Goal: Information Seeking & Learning: Find specific fact

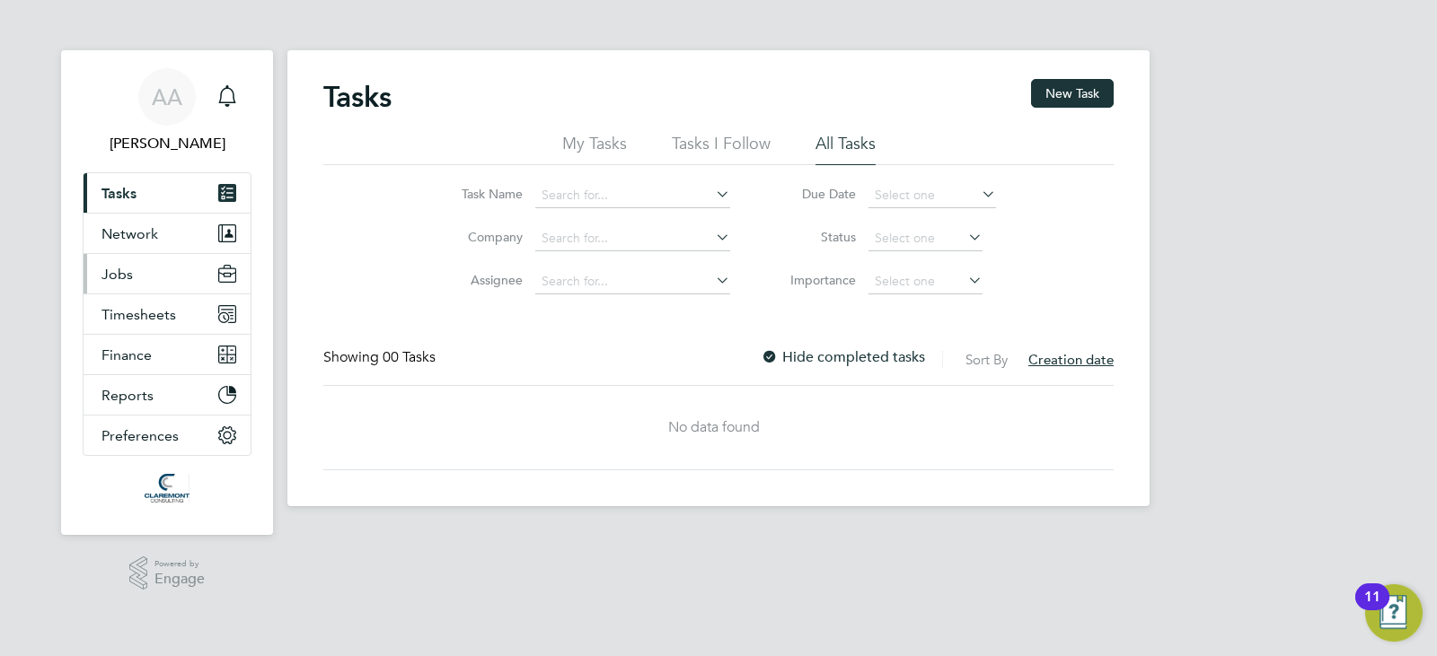
click at [121, 281] on span "Jobs" at bounding box center [116, 274] width 31 height 17
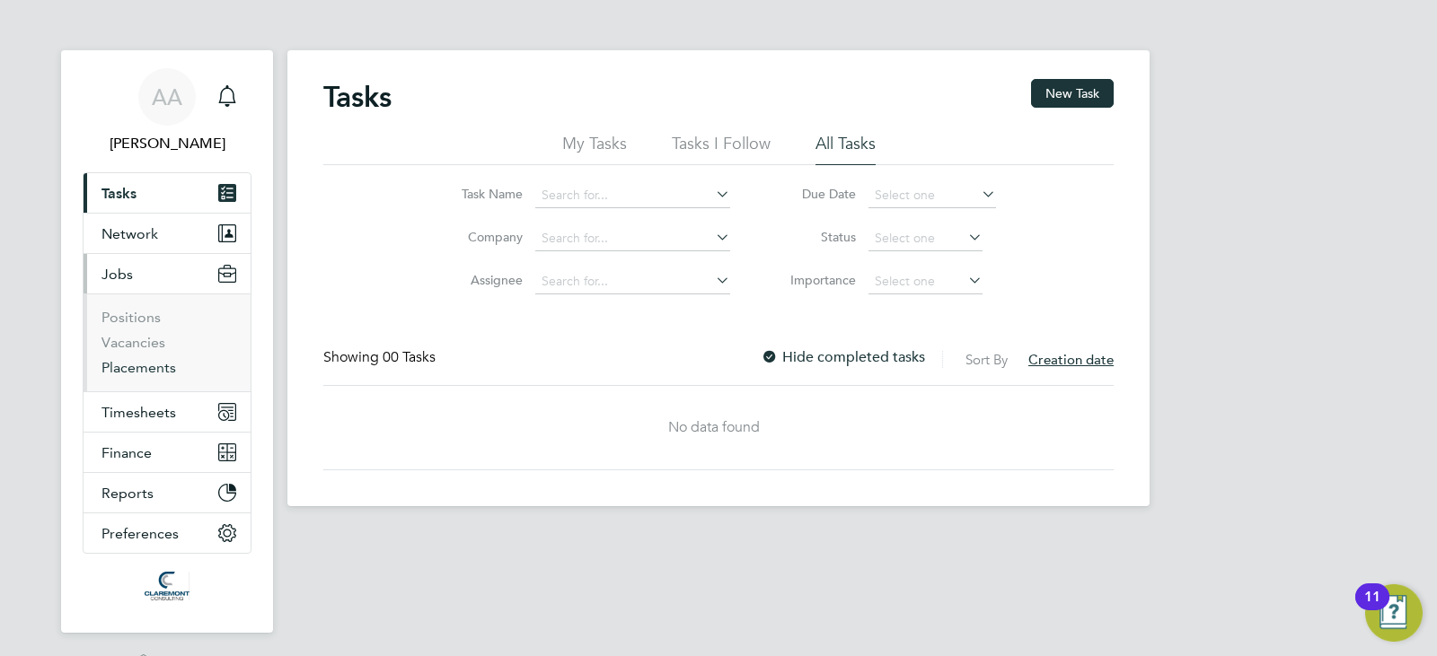
click at [137, 366] on link "Placements" at bounding box center [138, 367] width 75 height 17
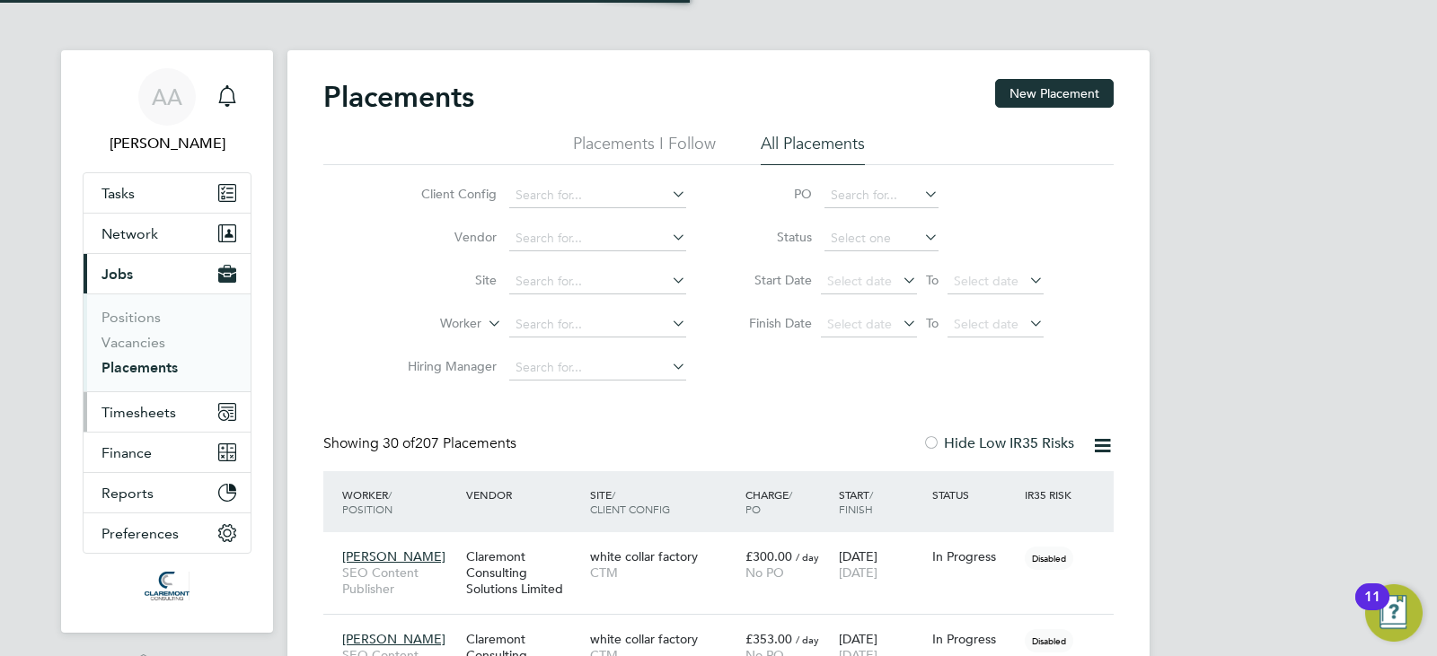
click at [134, 404] on span "Timesheets" at bounding box center [138, 412] width 75 height 17
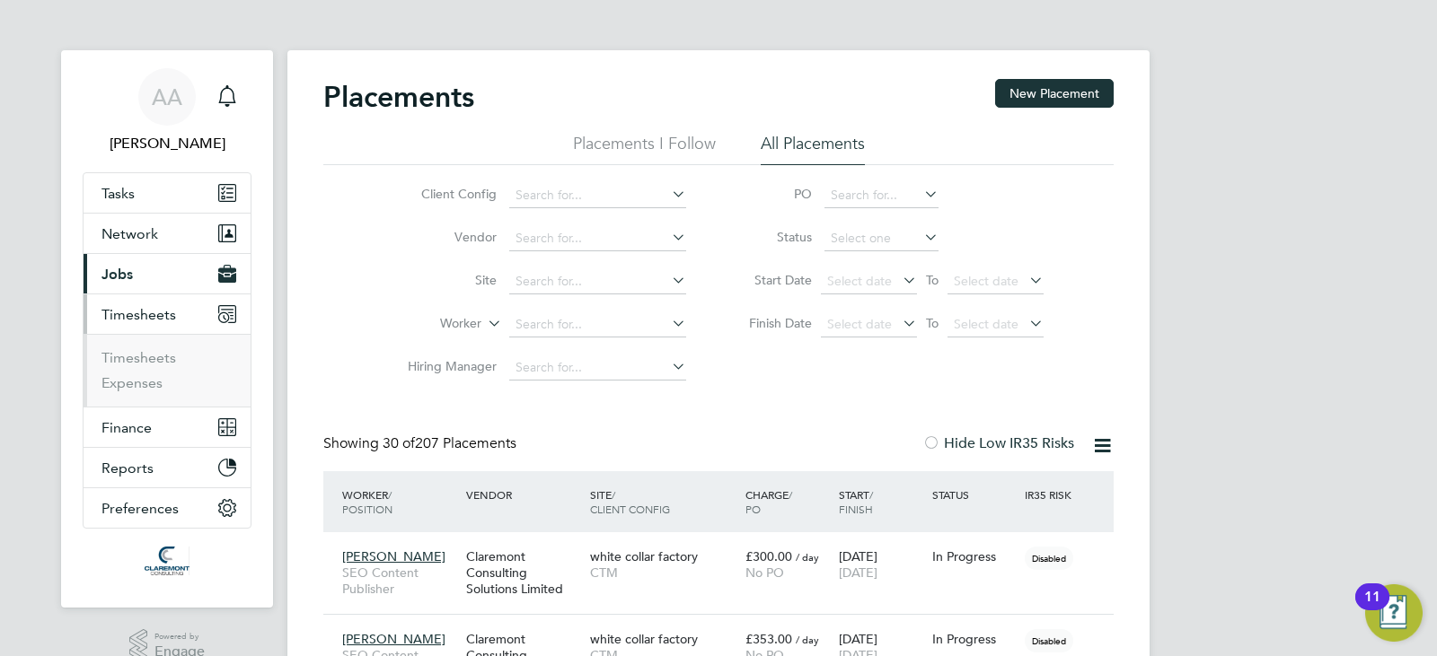
click at [123, 372] on li "Timesheets" at bounding box center [168, 361] width 135 height 25
click at [122, 361] on link "Timesheets" at bounding box center [138, 357] width 75 height 17
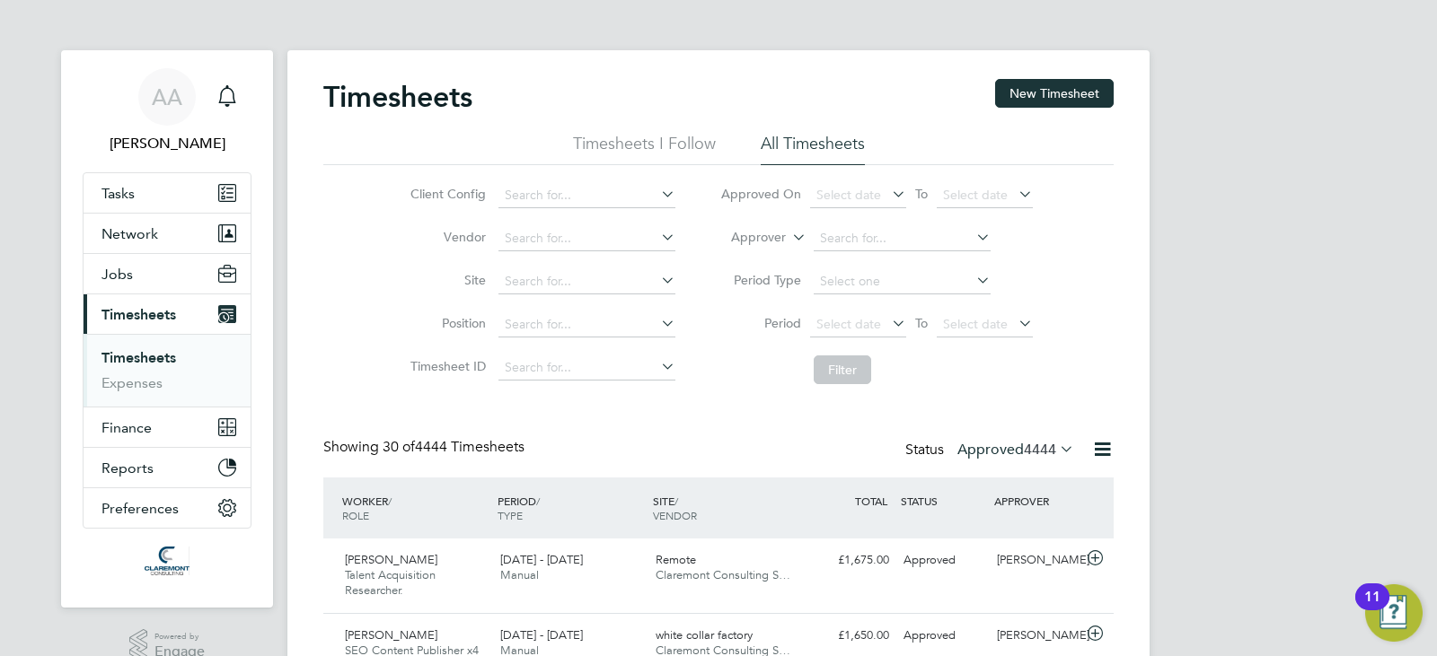
click at [129, 257] on button "Jobs" at bounding box center [167, 274] width 167 height 40
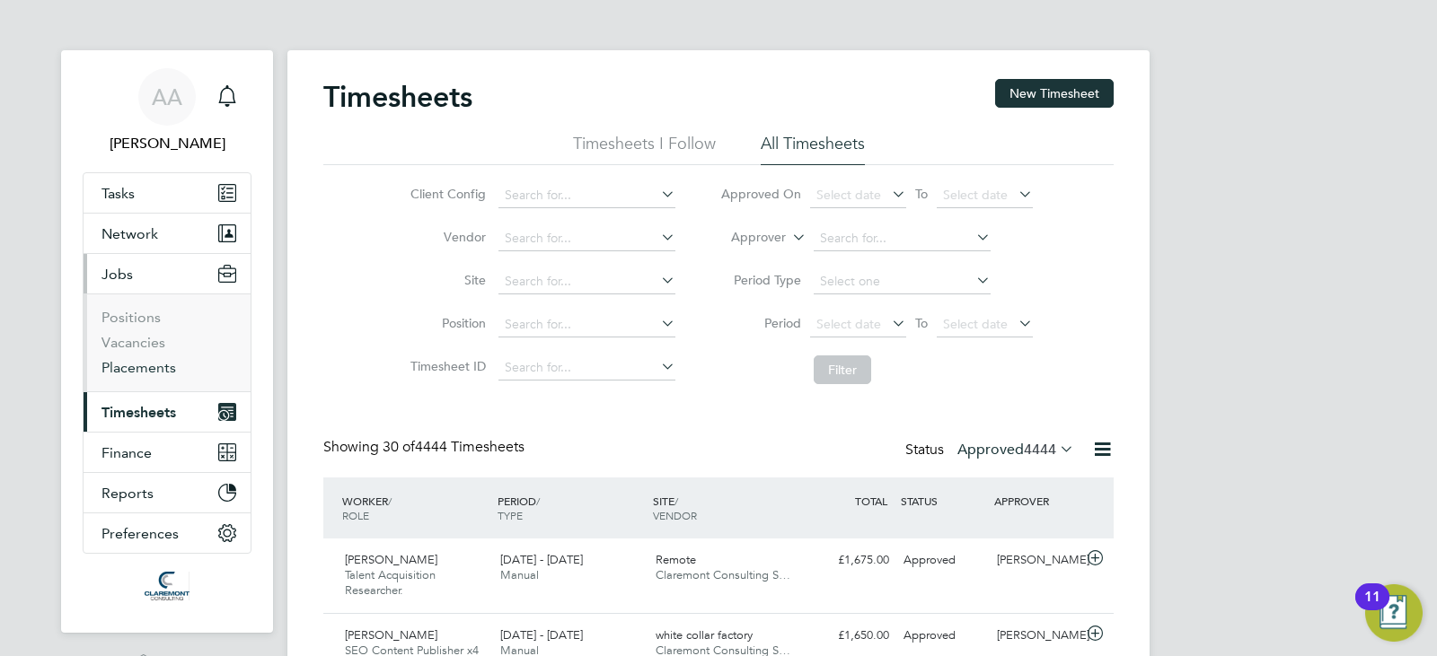
click at [137, 360] on link "Placements" at bounding box center [138, 367] width 75 height 17
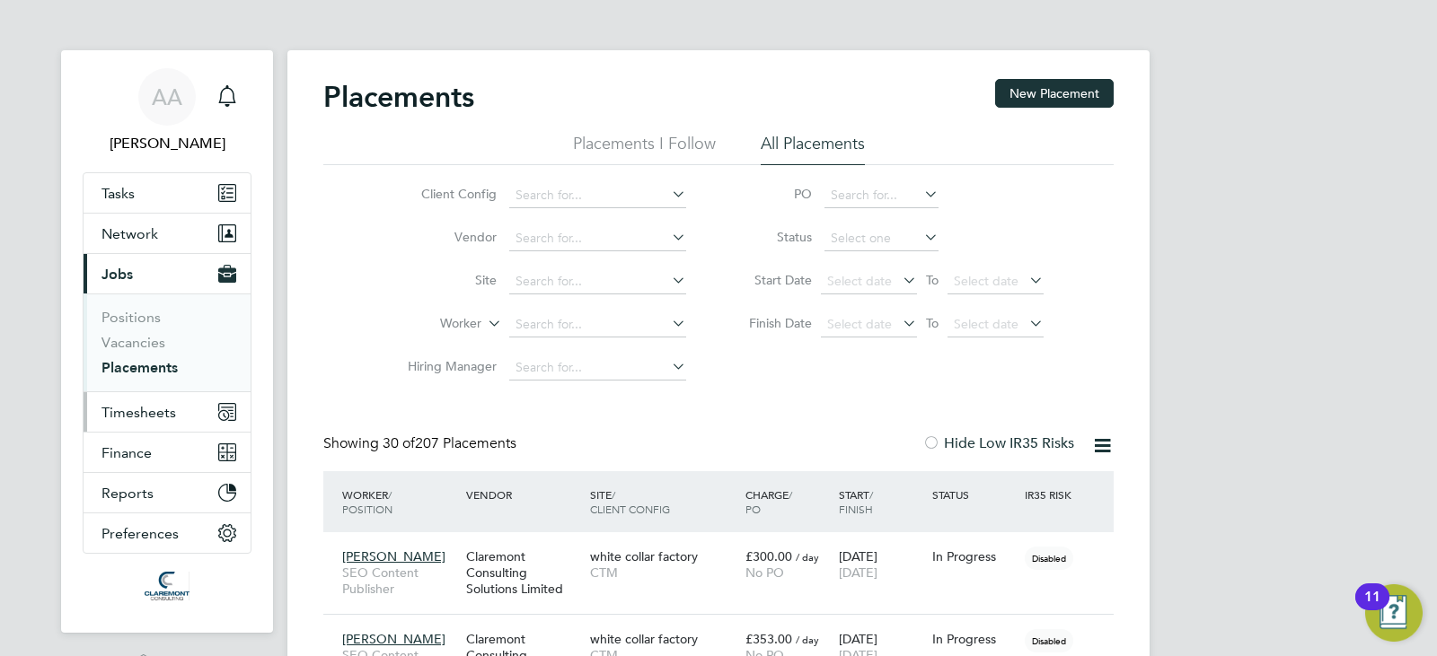
click at [138, 402] on button "Timesheets" at bounding box center [167, 412] width 167 height 40
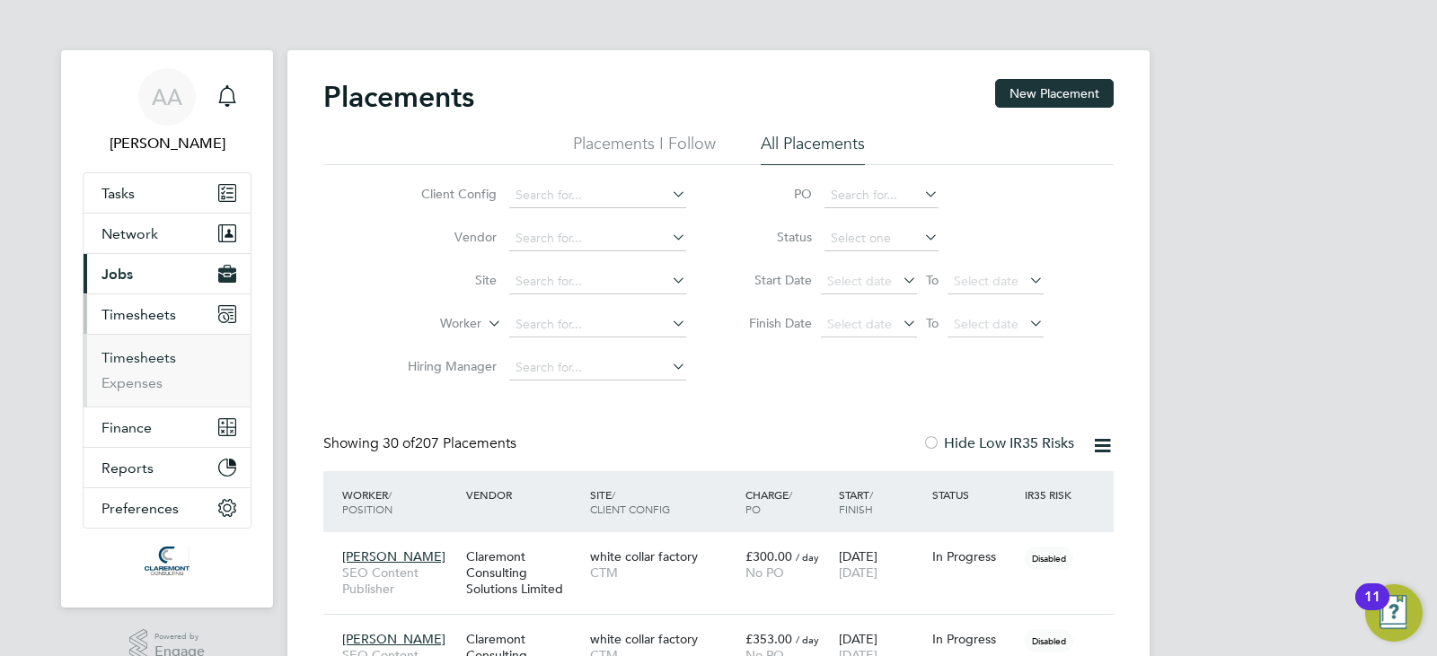
click at [143, 361] on link "Timesheets" at bounding box center [138, 357] width 75 height 17
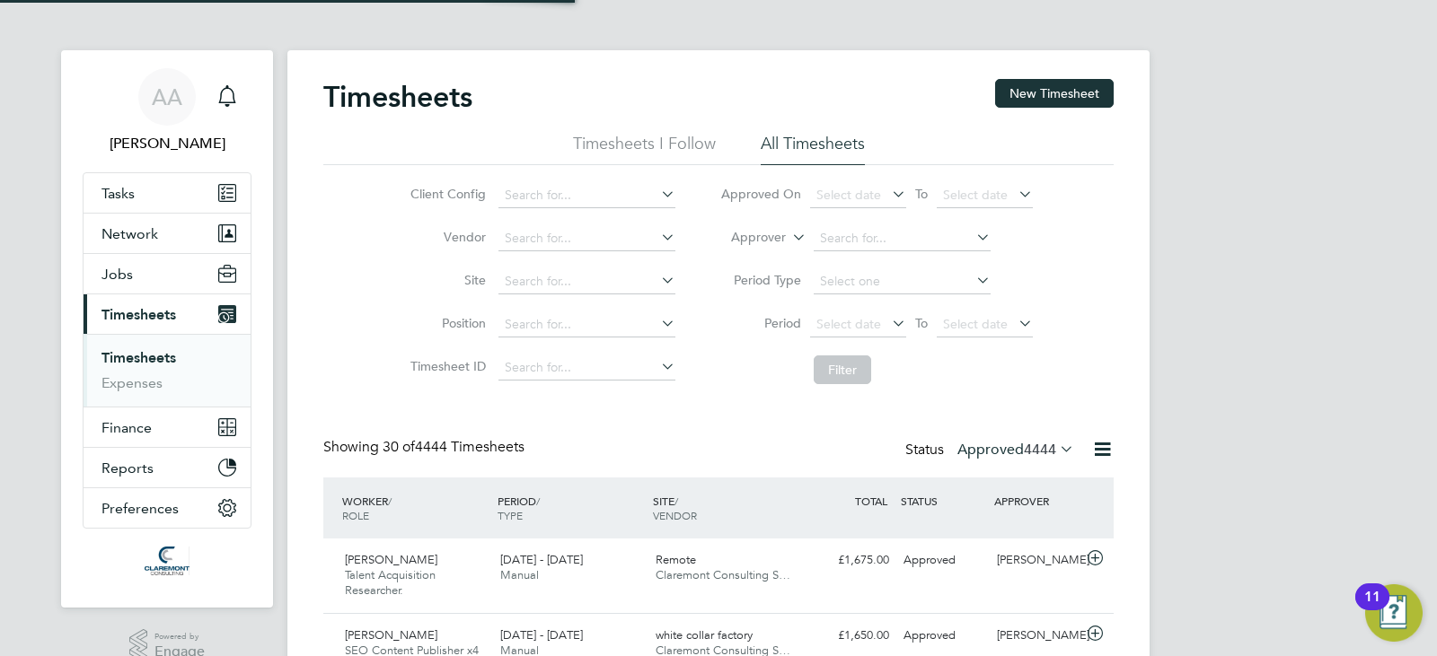
scroll to position [60, 156]
click at [848, 199] on span "Select date" at bounding box center [848, 195] width 65 height 16
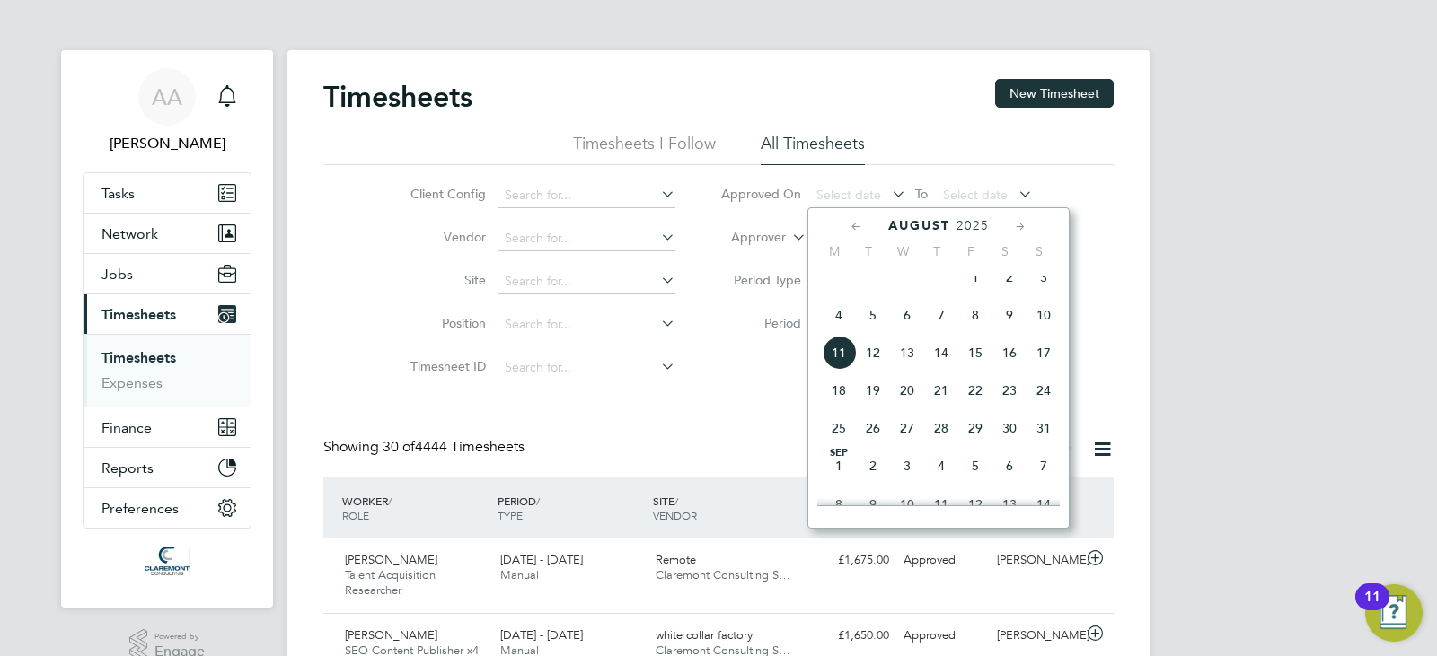
click at [939, 323] on span "7" at bounding box center [941, 315] width 34 height 34
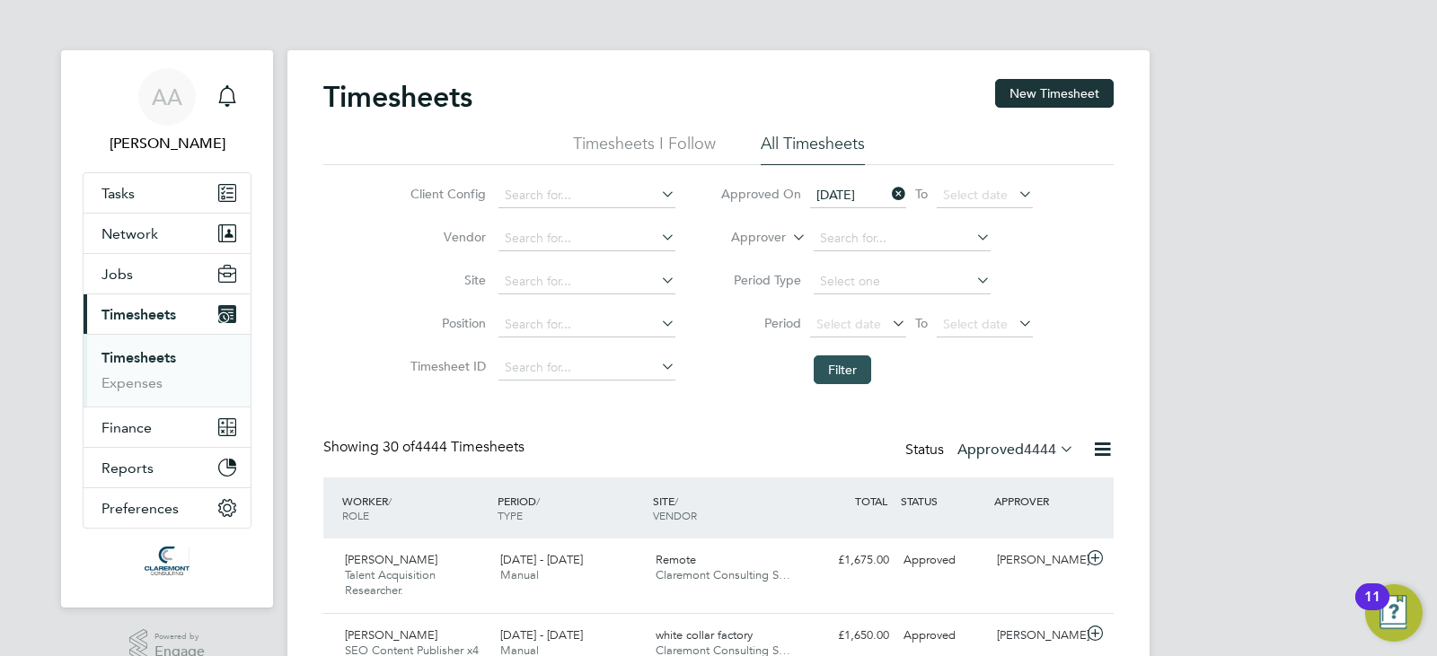
click at [849, 356] on button "Filter" at bounding box center [841, 370] width 57 height 29
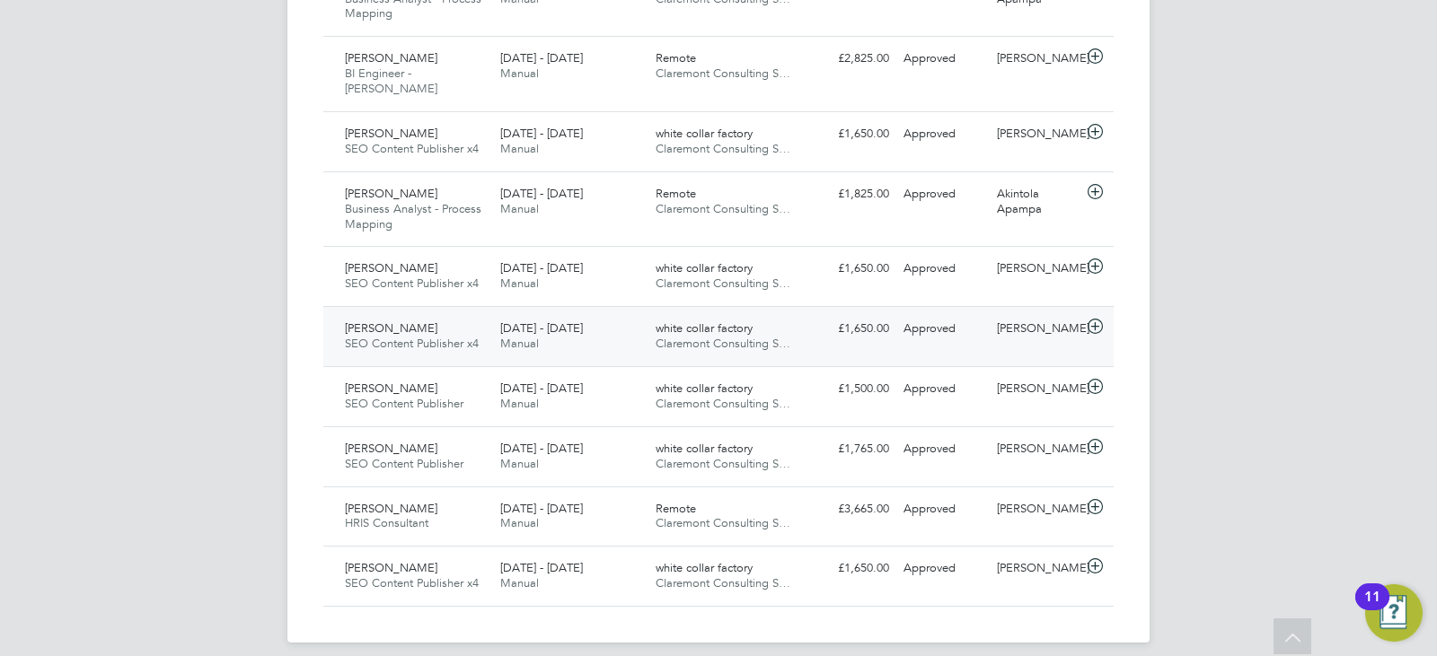
click at [652, 347] on div "[PERSON_NAME] SEO Content Publisher x4 [DATE] - [DATE] [DATE] - [DATE] Manual w…" at bounding box center [718, 336] width 790 height 60
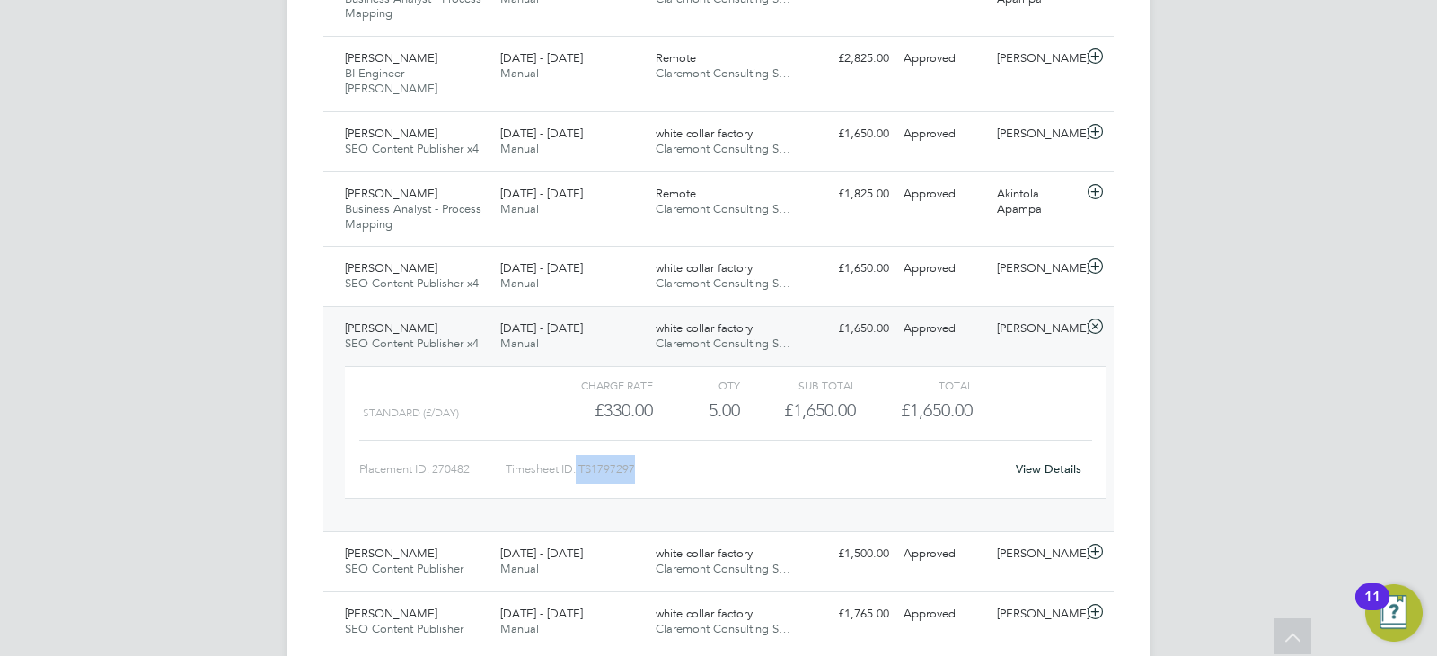
drag, startPoint x: 649, startPoint y: 452, endPoint x: 577, endPoint y: 448, distance: 71.9
click at [577, 455] on div "Timesheet ID: TS1797297" at bounding box center [754, 469] width 498 height 29
copy div "TS1797297"
click at [743, 276] on div "white collar factory Claremont Consulting S…" at bounding box center [725, 276] width 155 height 45
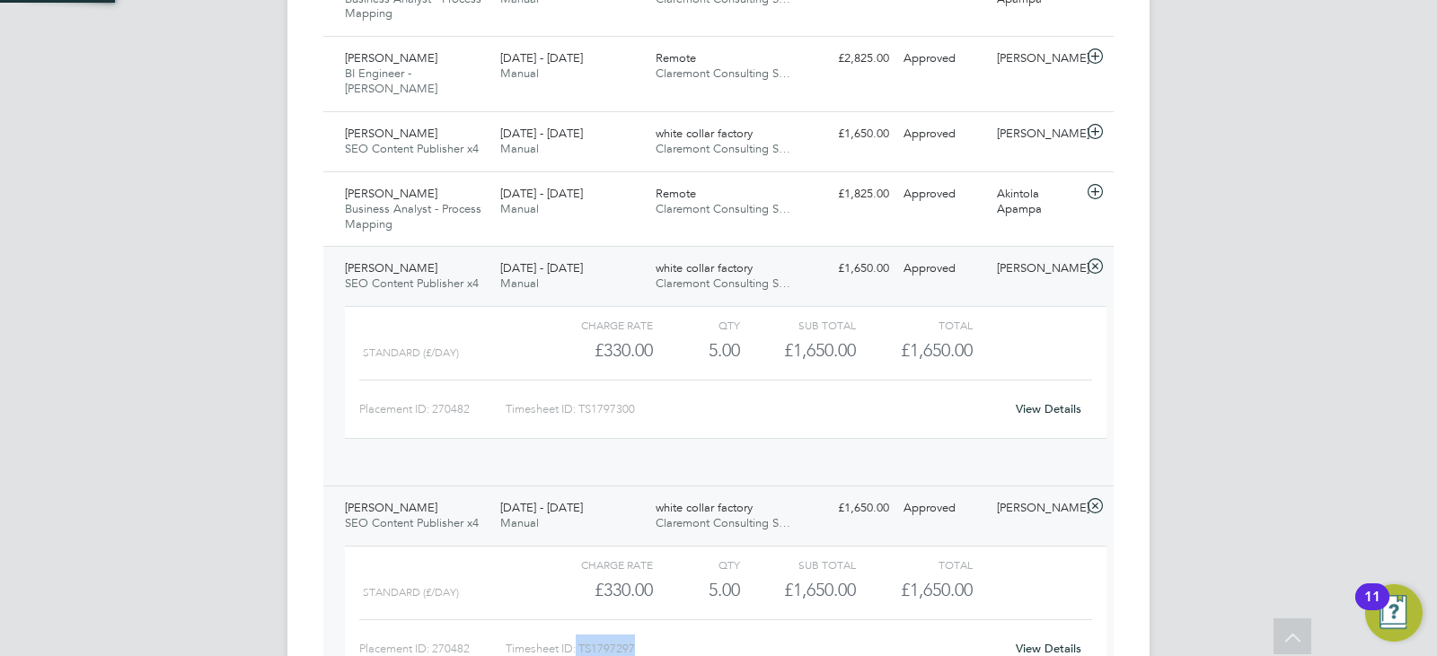
scroll to position [31, 175]
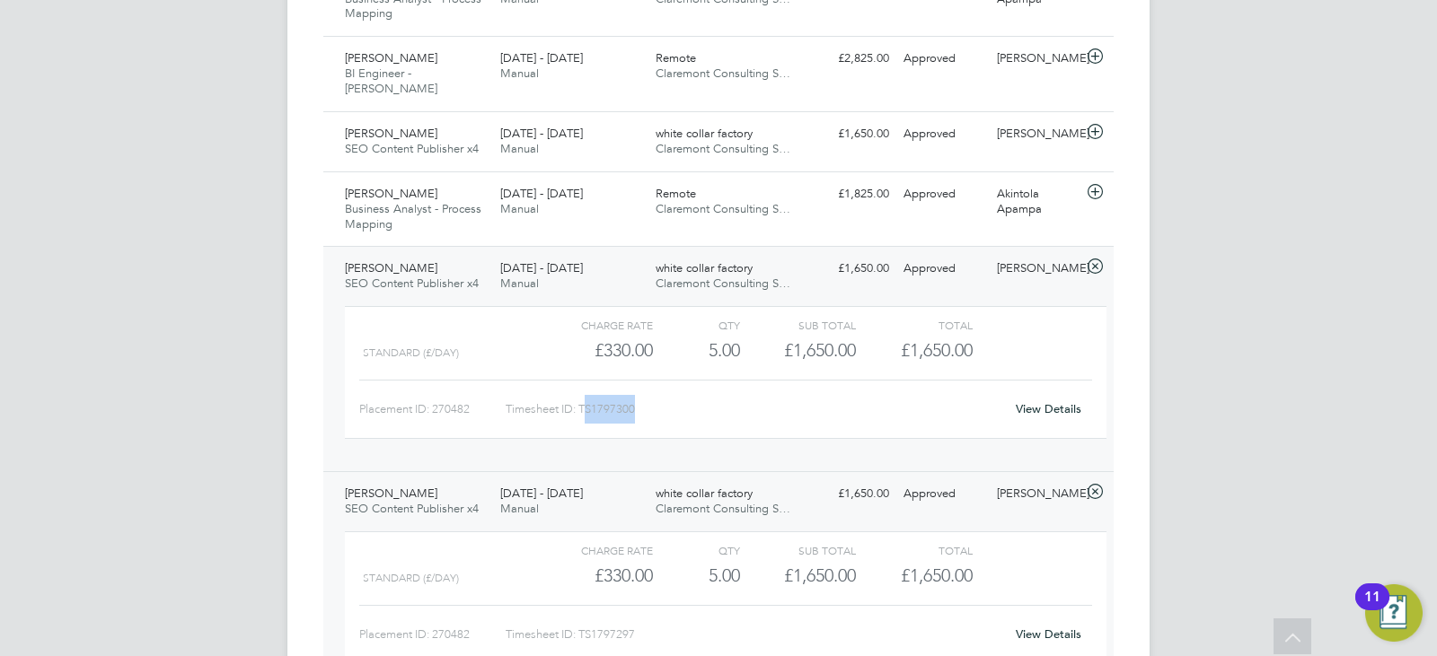
drag, startPoint x: 649, startPoint y: 391, endPoint x: 585, endPoint y: 392, distance: 64.7
click at [585, 395] on div "Timesheet ID: TS1797300" at bounding box center [754, 409] width 498 height 29
copy div "S1797300"
click at [883, 276] on div "[PERSON_NAME] SEO Content Publisher x4 [DATE] - [DATE] [DATE] - [DATE] Manual w…" at bounding box center [718, 358] width 790 height 225
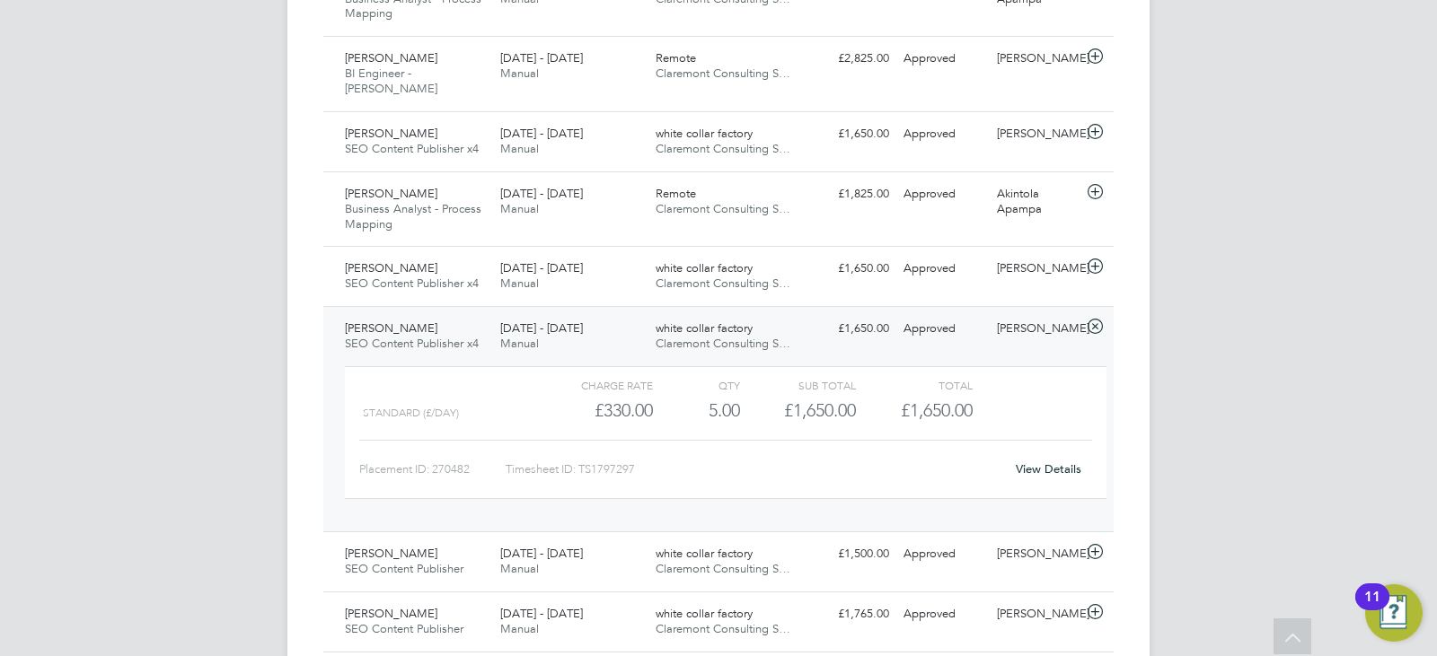
click at [894, 334] on div "[PERSON_NAME] SEO Content Publisher x4 [DATE] - [DATE] [DATE] - [DATE] Manual w…" at bounding box center [718, 418] width 790 height 225
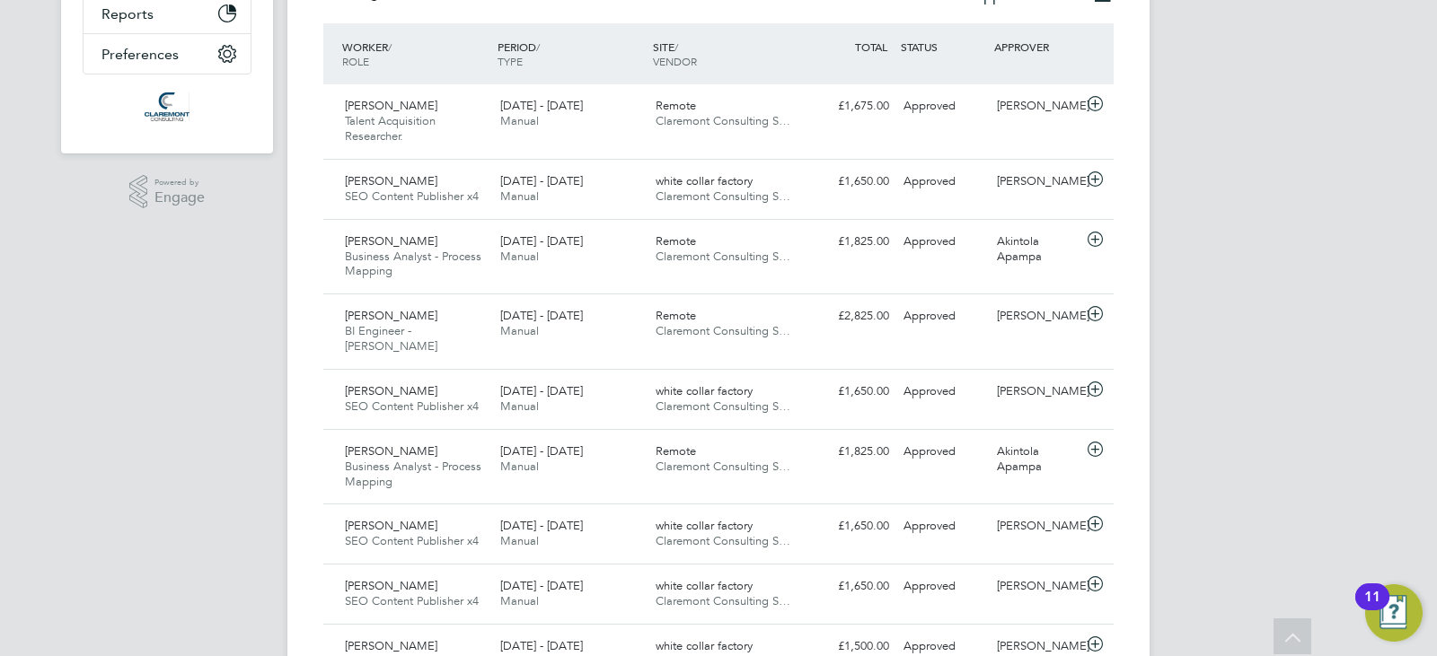
scroll to position [676, 0]
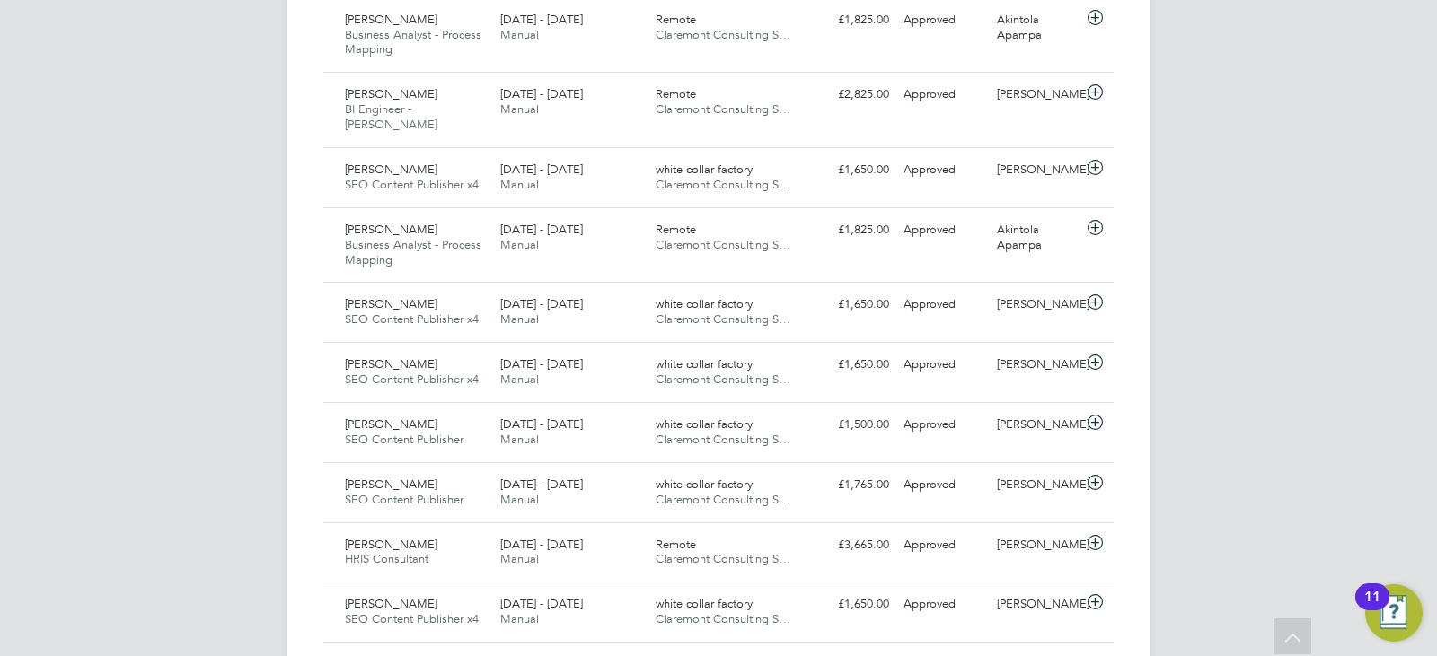
click at [174, 520] on div "AA [PERSON_NAME] Notifications Applications: Tasks Network Team Members Busines…" at bounding box center [718, 16] width 1437 height 1384
click at [944, 531] on div "Approved" at bounding box center [942, 546] width 93 height 30
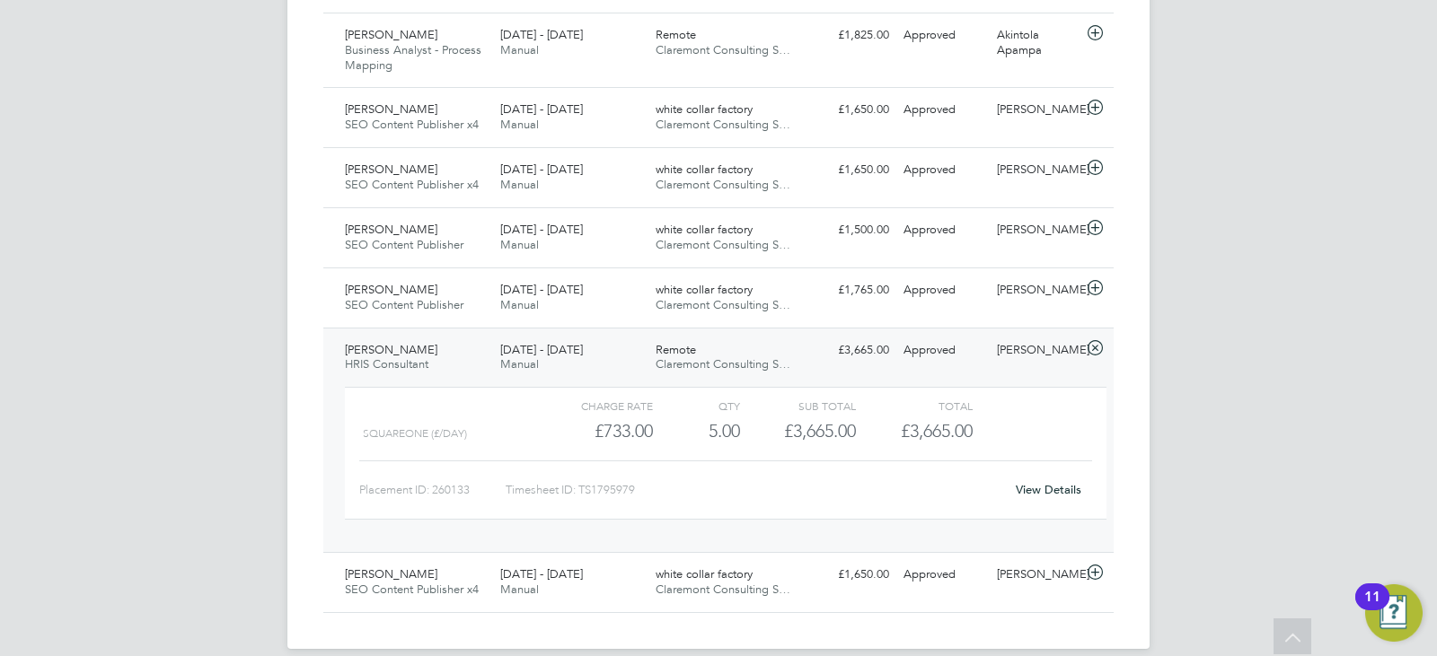
scroll to position [877, 0]
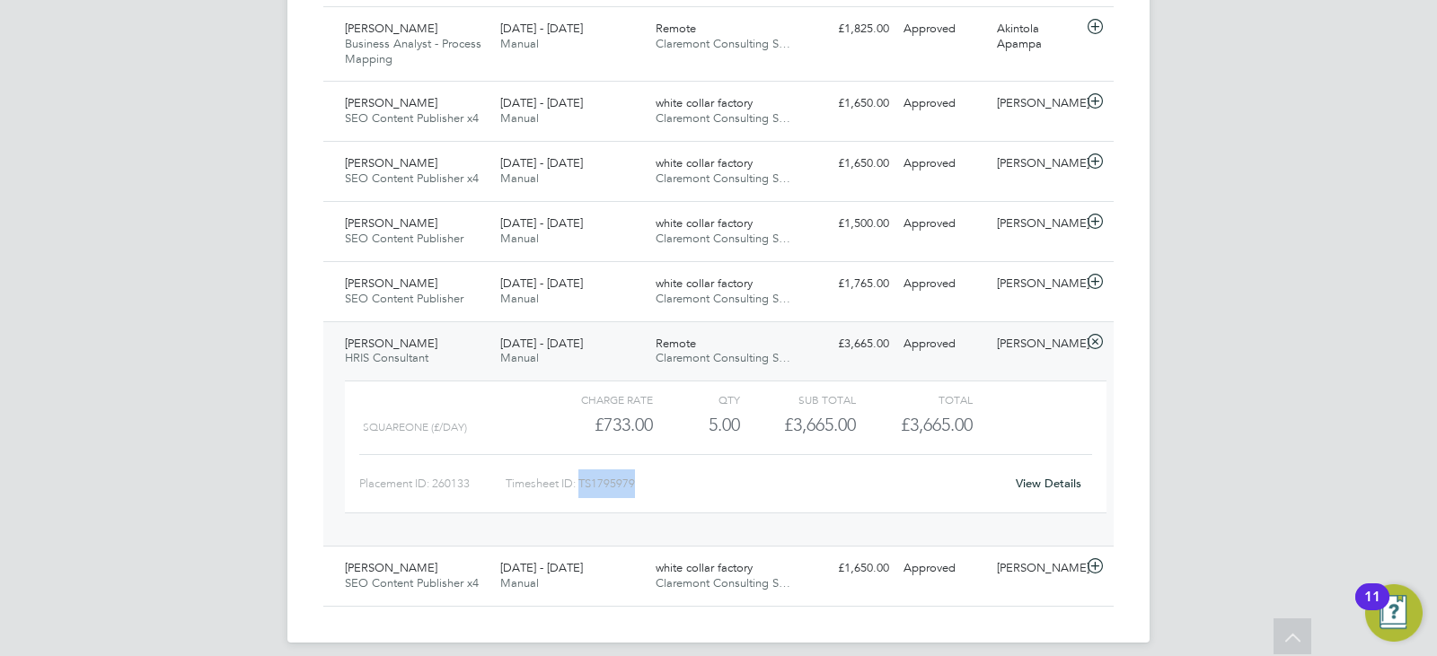
drag, startPoint x: 640, startPoint y: 469, endPoint x: 582, endPoint y: 466, distance: 58.4
click at [582, 470] on div "Timesheet ID: TS1795979" at bounding box center [754, 484] width 498 height 29
copy div "TS1795979"
click at [455, 389] on div at bounding box center [450, 400] width 174 height 22
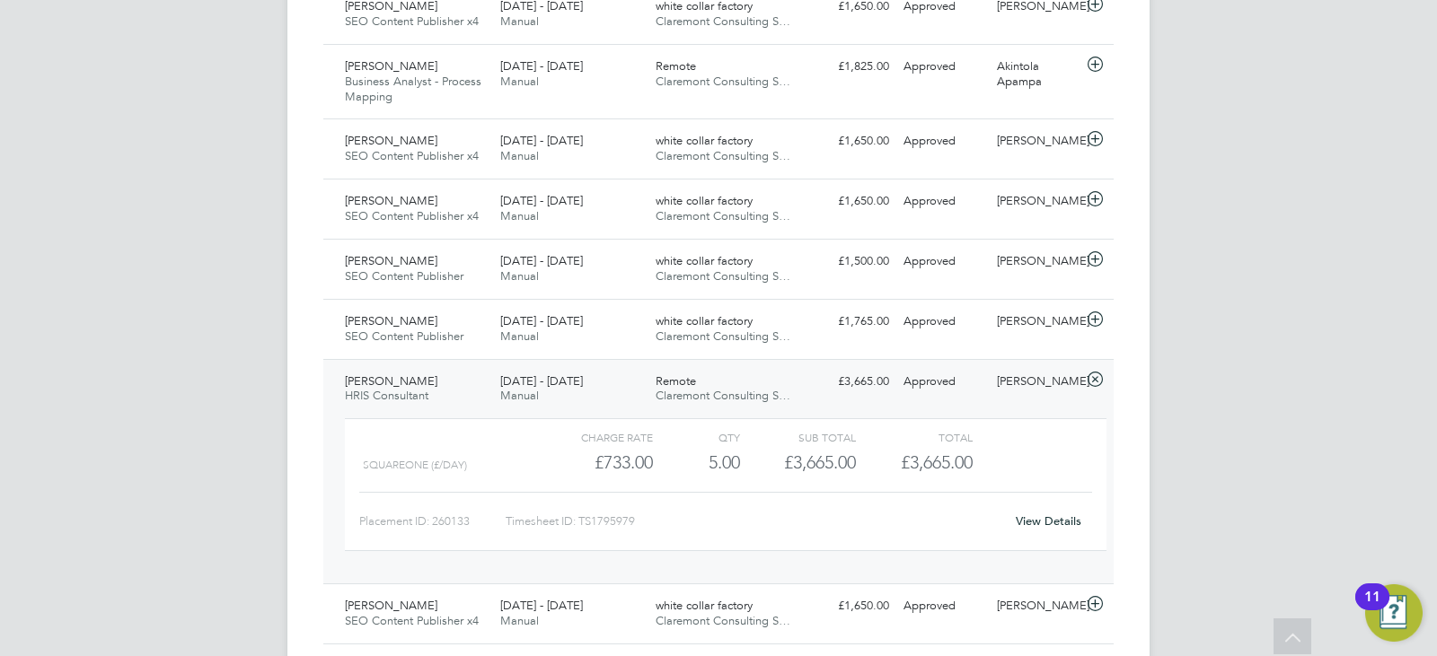
scroll to position [841, 0]
click at [541, 611] on div "[DATE] - [DATE] Manual" at bounding box center [570, 612] width 155 height 45
click at [990, 391] on div "[PERSON_NAME] HRIS Consultant [DATE] - [DATE] [DATE] - [DATE] Manual Remote Cla…" at bounding box center [718, 469] width 790 height 225
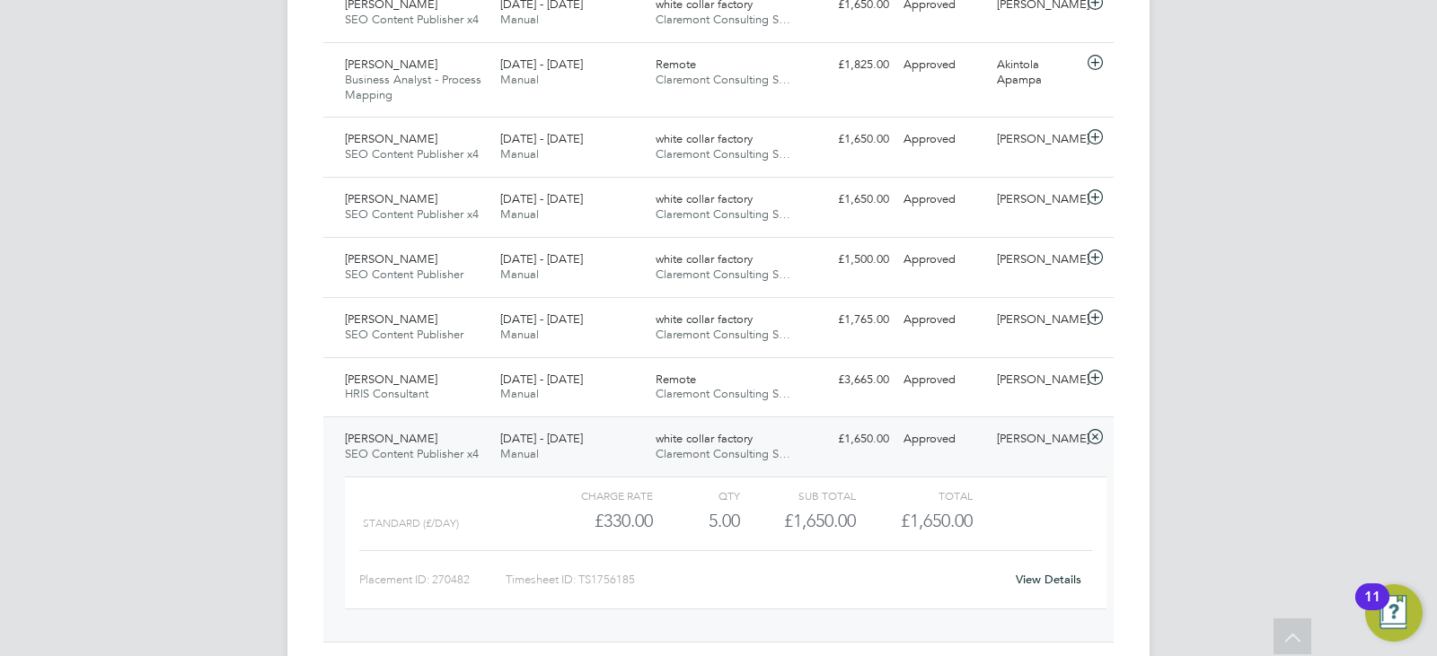
click at [675, 448] on div "white collar factory Claremont Consulting S…" at bounding box center [725, 447] width 155 height 45
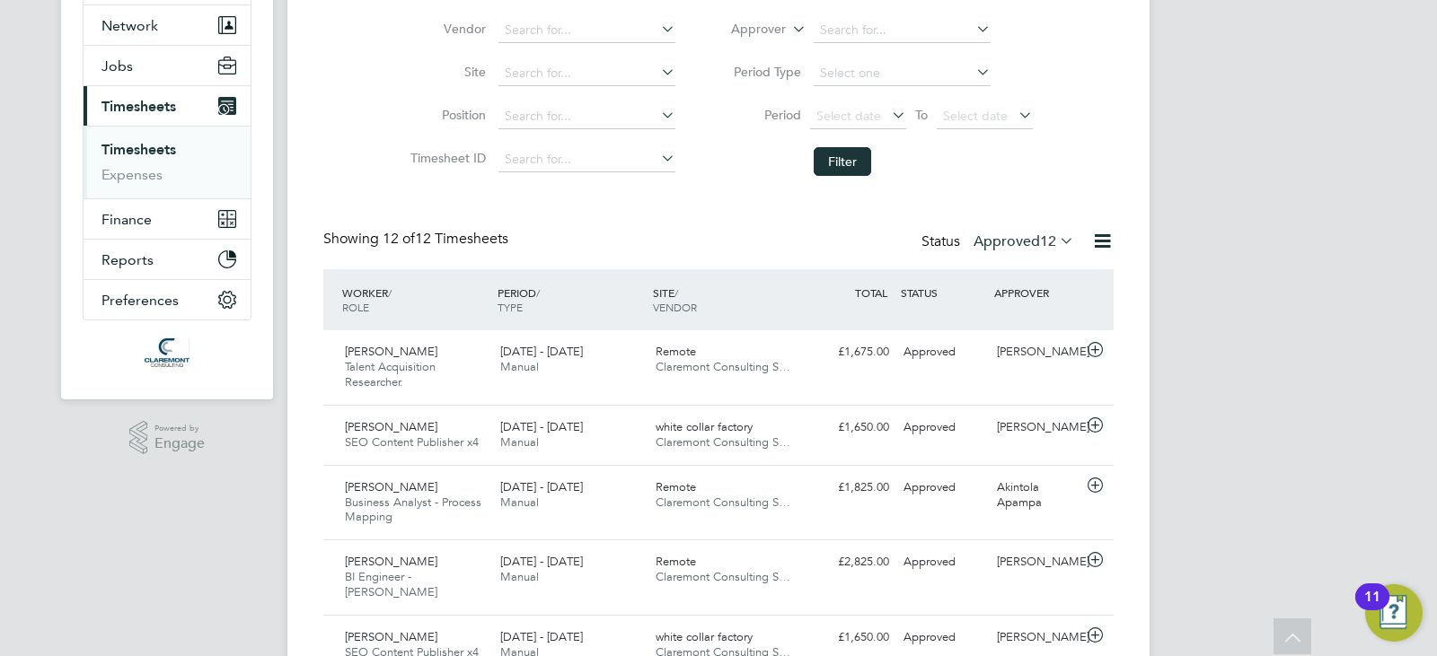
scroll to position [173, 0]
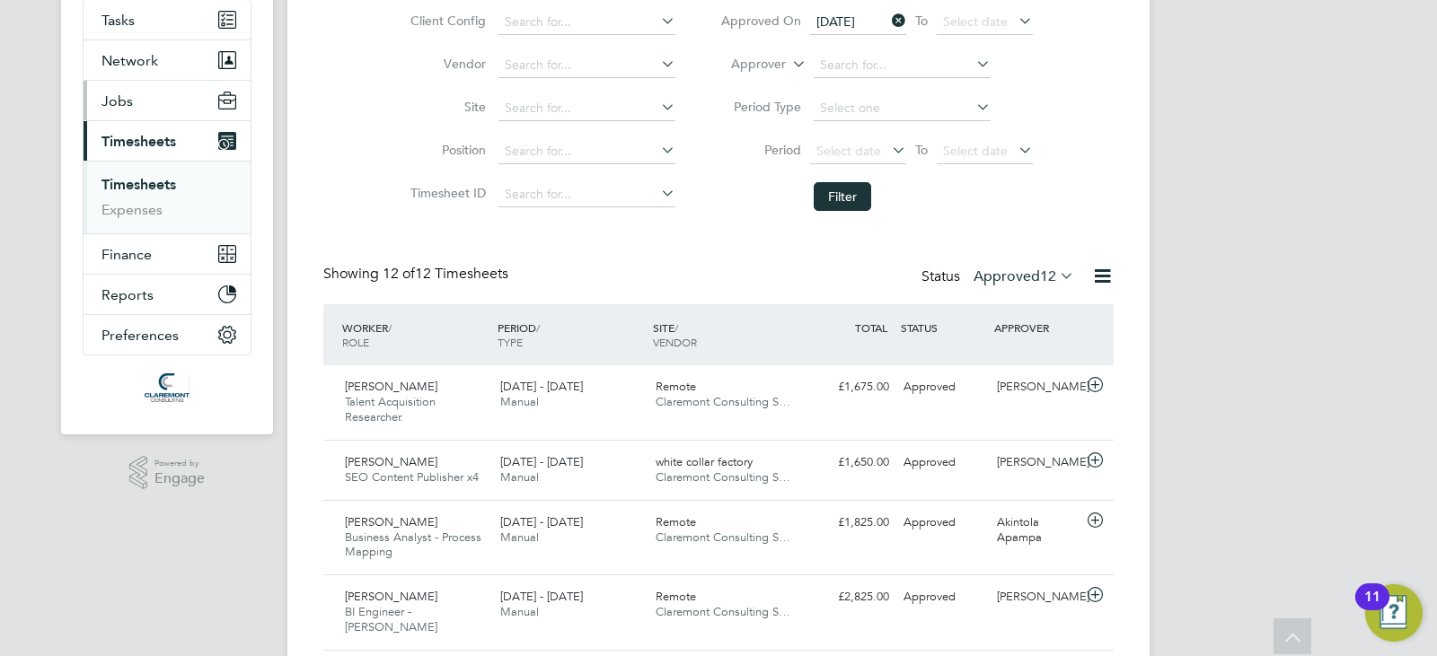
click at [122, 99] on span "Jobs" at bounding box center [116, 100] width 31 height 17
click at [437, 615] on span "BI Engineer - [PERSON_NAME]" at bounding box center [391, 619] width 92 height 31
click at [1434, 236] on div "AA [PERSON_NAME] Notifications Applications: Tasks Network Team Members Busines…" at bounding box center [718, 601] width 1437 height 1549
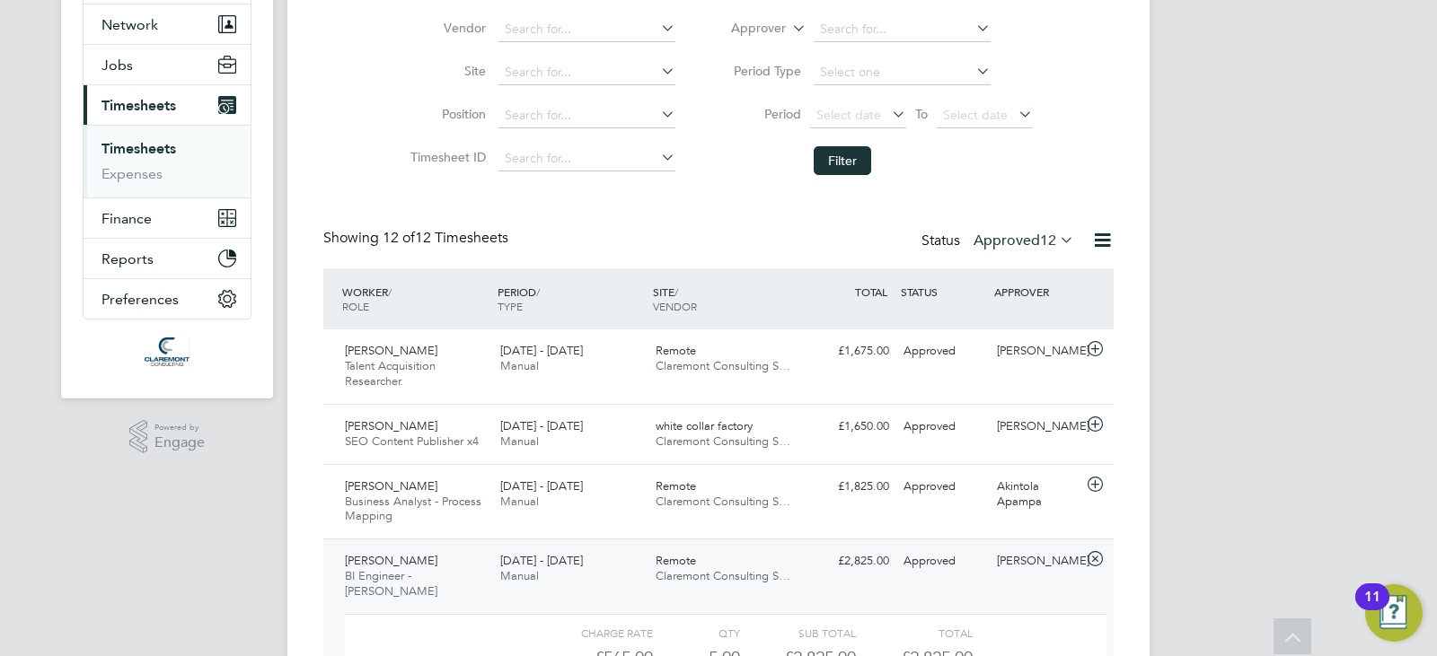
scroll to position [317, 0]
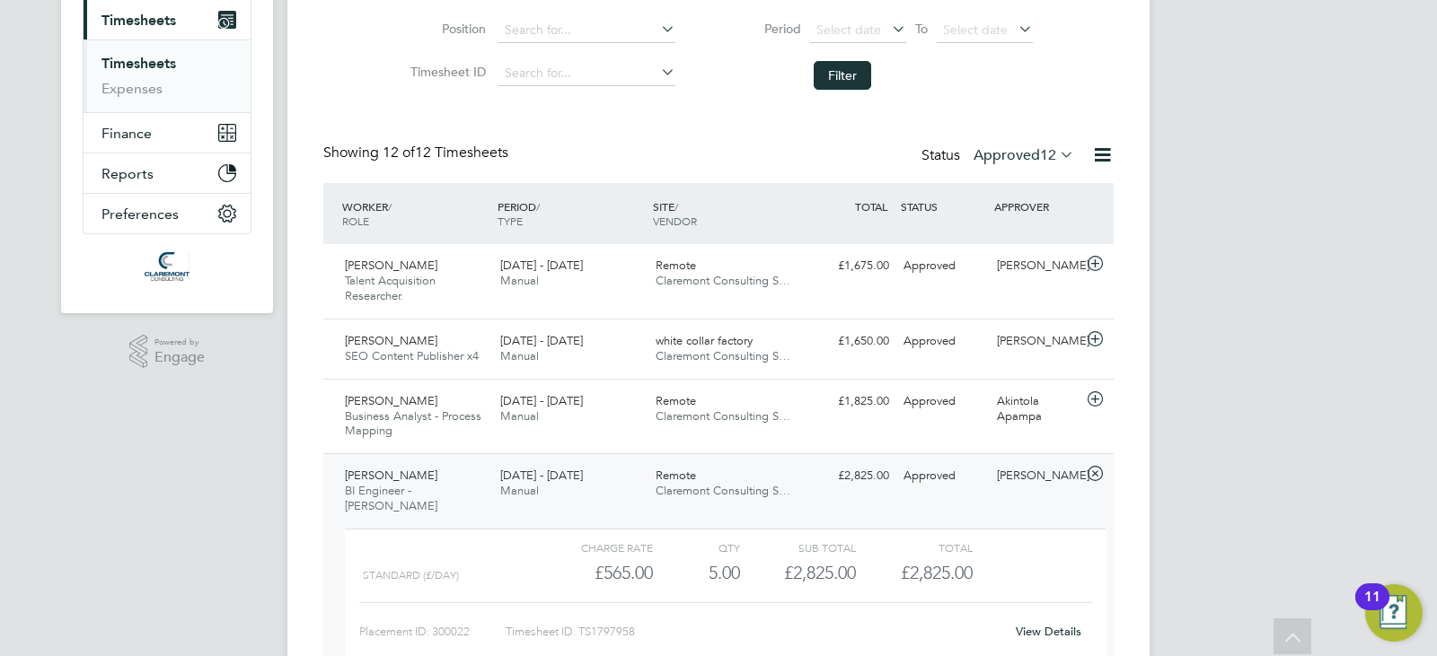
click at [373, 120] on div "Timesheets New Timesheet Timesheets I Follow All Timesheets Client Config Vendo…" at bounding box center [718, 487] width 790 height 1405
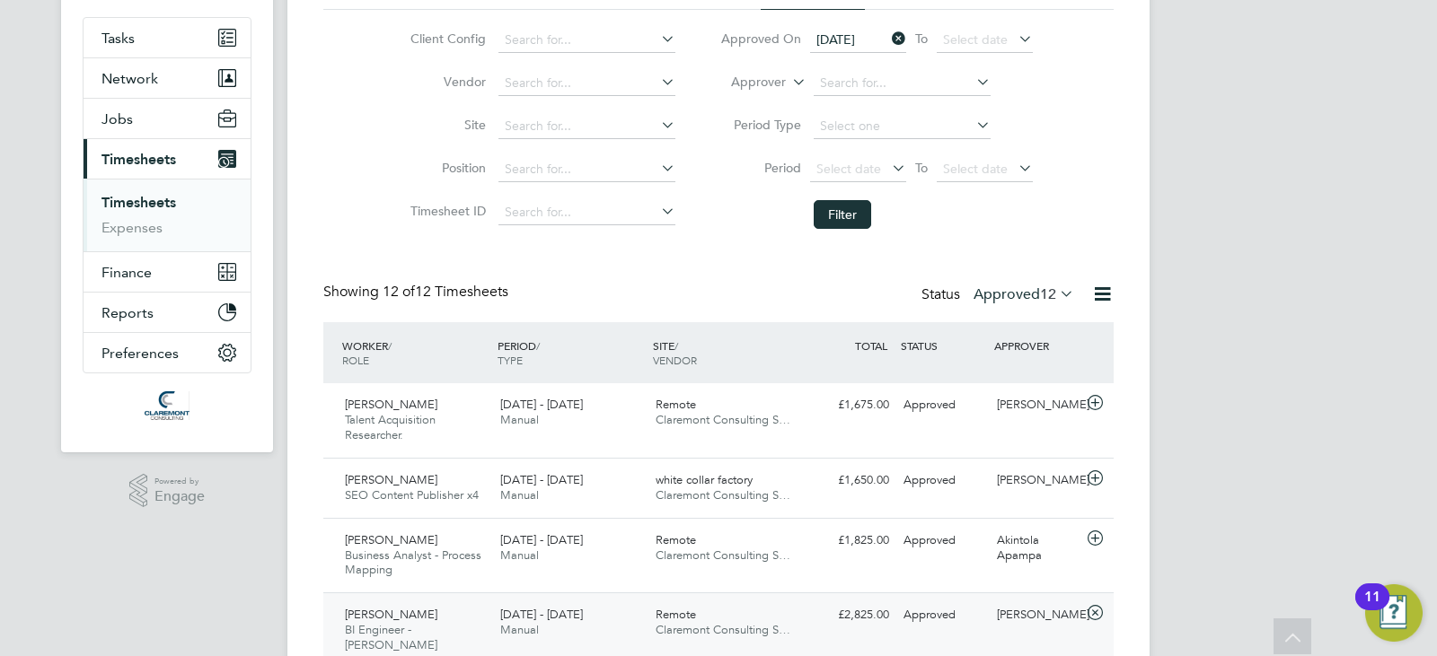
scroll to position [151, 0]
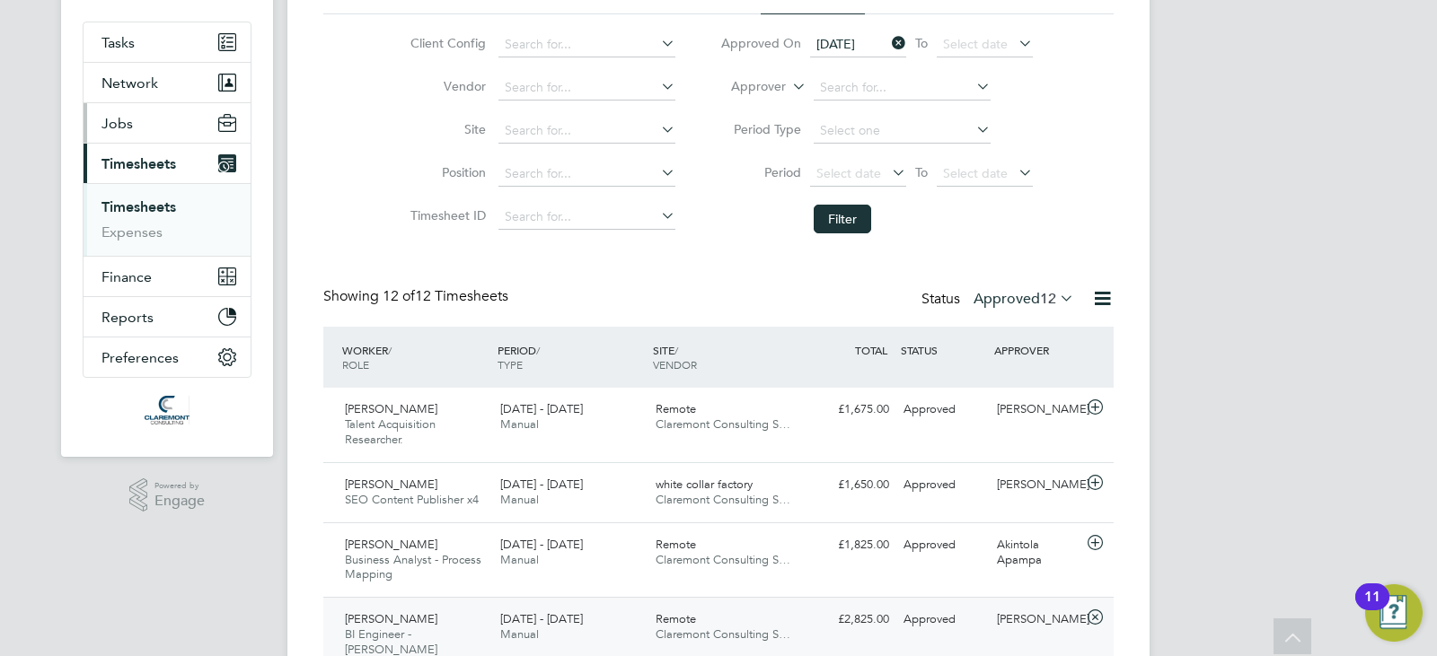
click at [119, 130] on span "Jobs" at bounding box center [116, 123] width 31 height 17
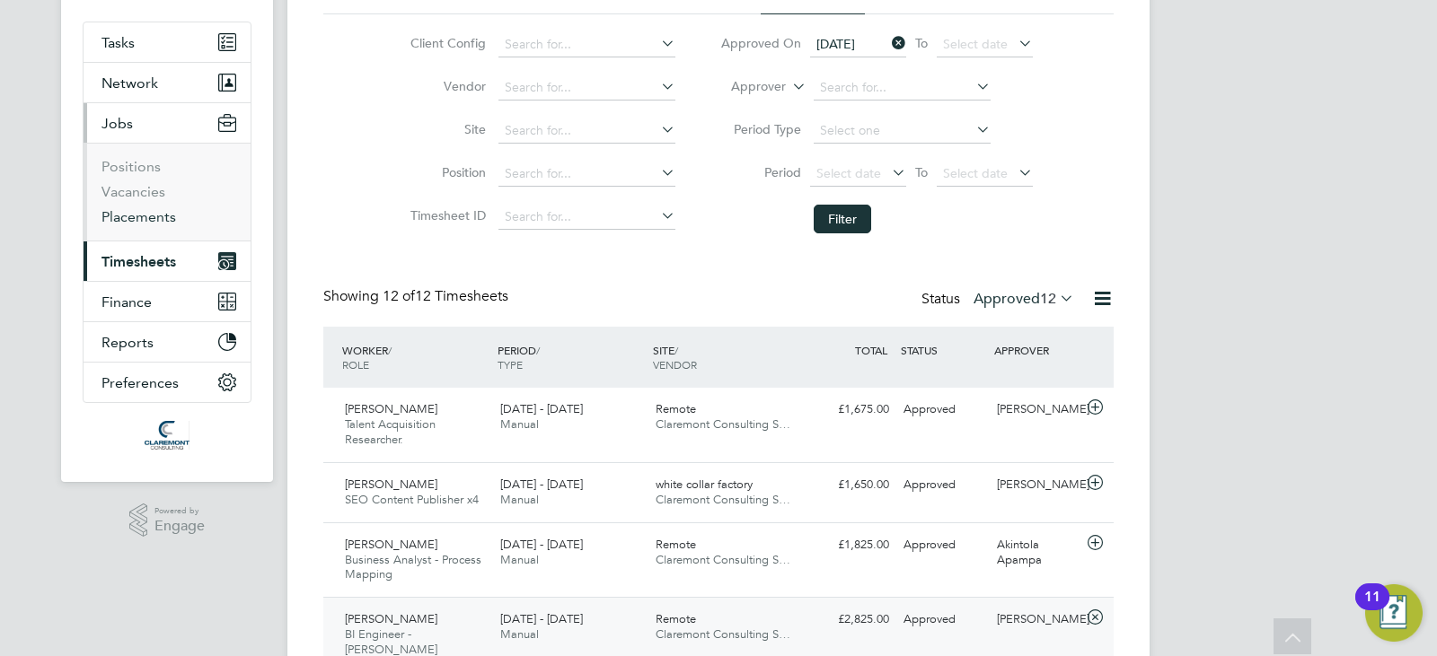
click at [130, 215] on link "Placements" at bounding box center [138, 216] width 75 height 17
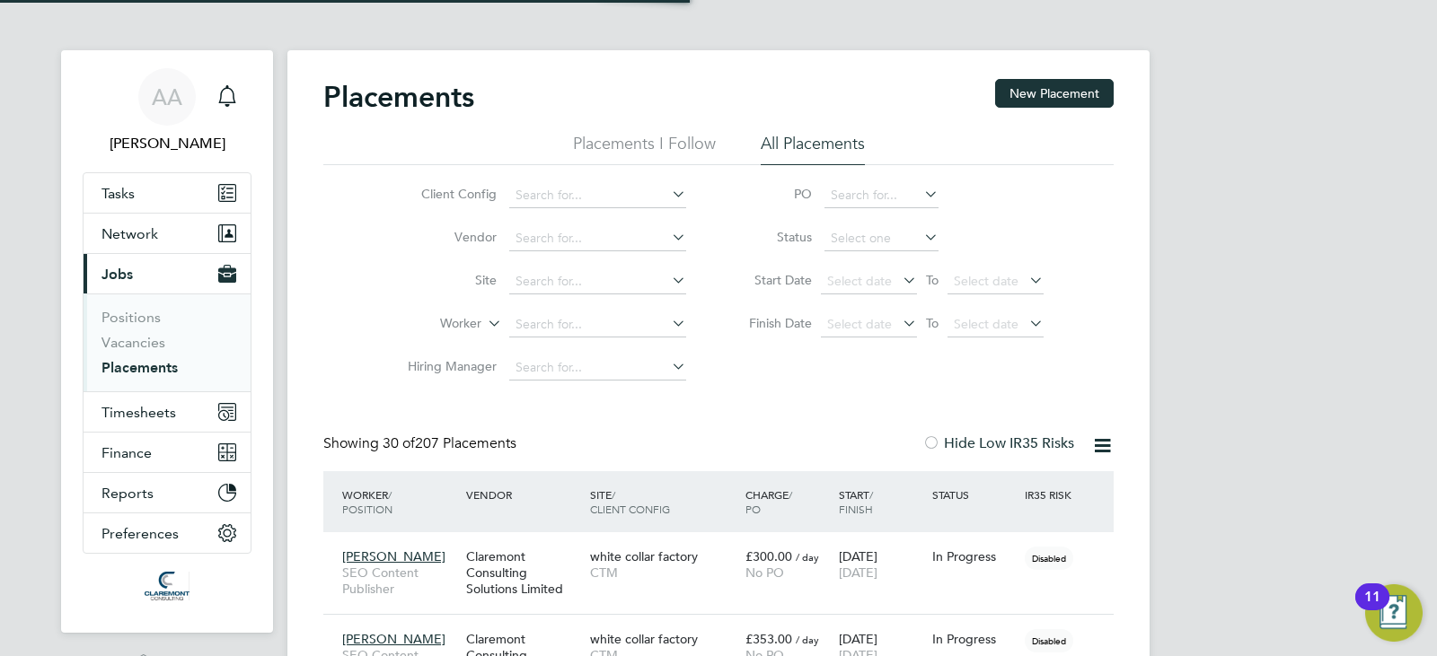
scroll to position [9, 9]
click at [571, 309] on li "Worker" at bounding box center [540, 324] width 338 height 43
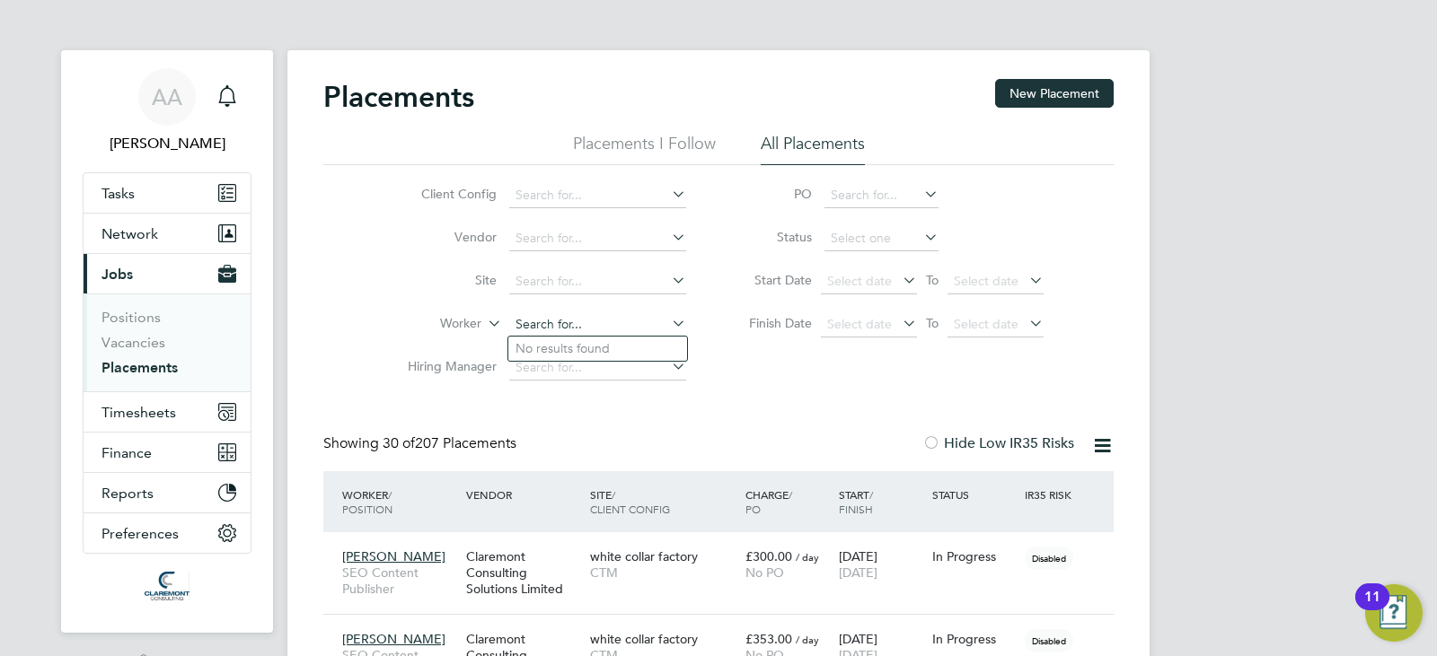
click at [574, 318] on input at bounding box center [597, 324] width 177 height 25
click at [575, 348] on li "[PERSON_NAME]" at bounding box center [597, 349] width 179 height 24
type input "[PERSON_NAME]"
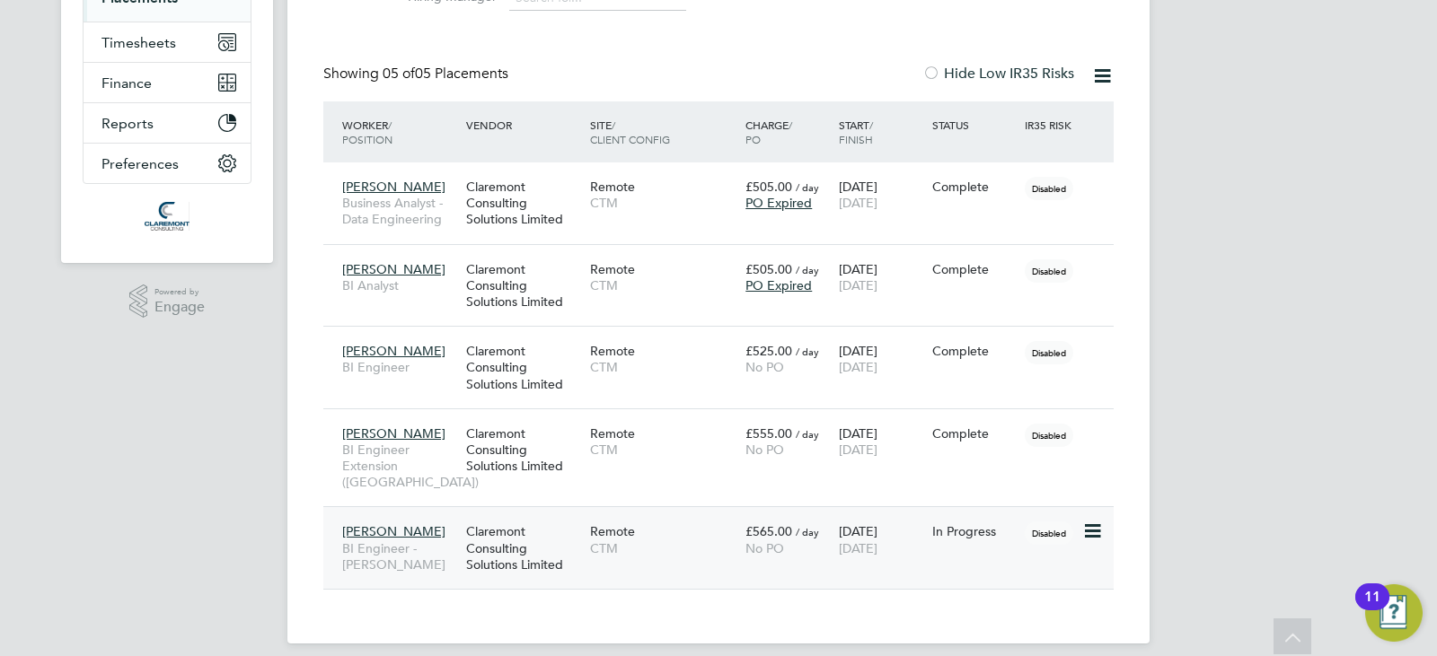
click at [876, 558] on div "[PERSON_NAME] BI Engineer - [PERSON_NAME] Consulting Solutions Limited Remote C…" at bounding box center [718, 547] width 790 height 83
click at [974, 554] on div "[PERSON_NAME] BI Engineer - [PERSON_NAME] Consulting Solutions Limited Remote C…" at bounding box center [718, 548] width 790 height 83
click at [371, 524] on span "[PERSON_NAME]" at bounding box center [393, 532] width 103 height 16
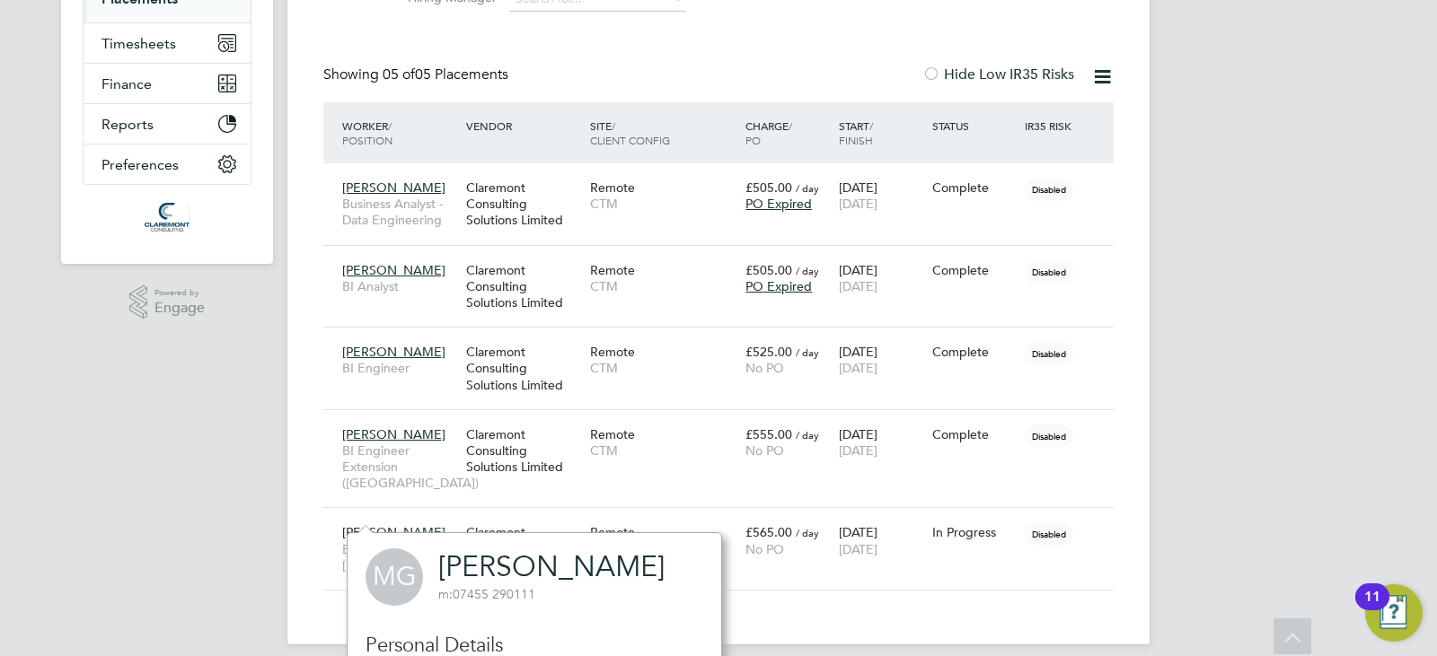
click at [513, 567] on link "[PERSON_NAME]" at bounding box center [551, 566] width 226 height 35
click at [660, 523] on div "Remote CTM" at bounding box center [662, 540] width 155 height 50
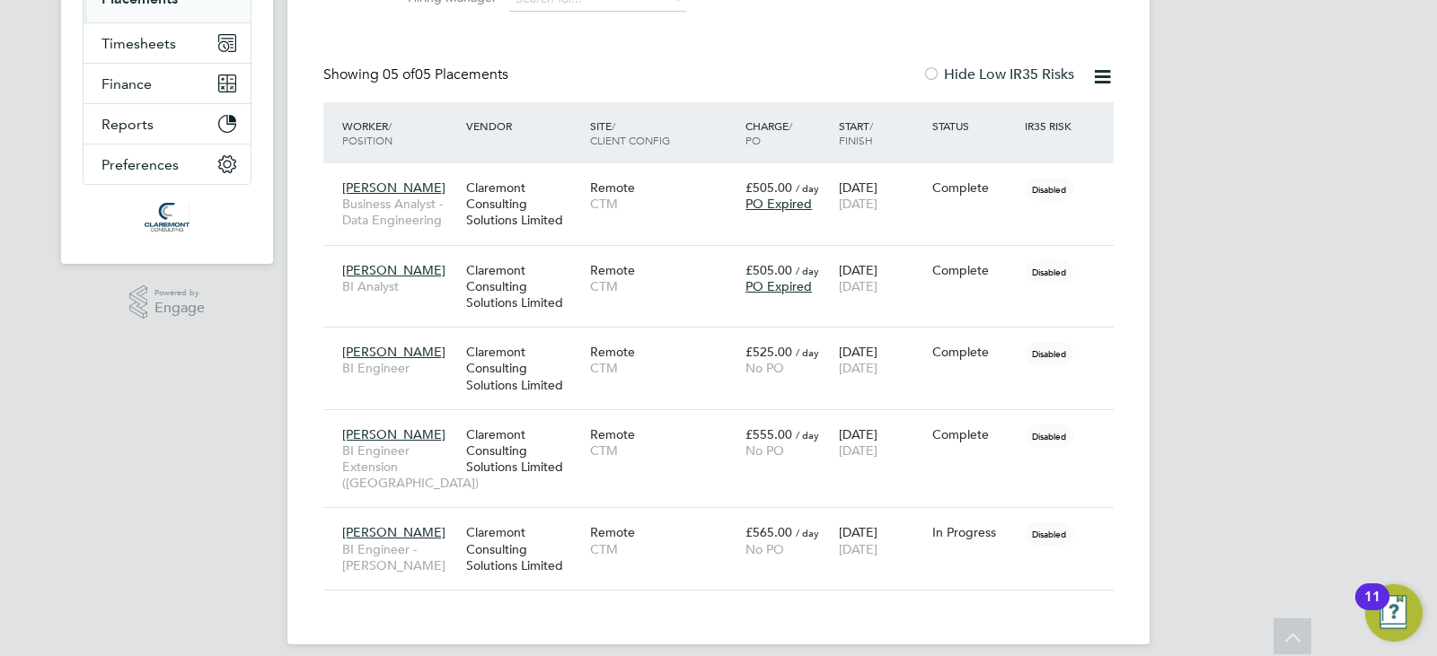
click at [39, 514] on div "AA [PERSON_NAME] Notifications Applications: Tasks Network Team Members Busines…" at bounding box center [718, 152] width 1437 height 1042
click at [634, 59] on div "Placements New Placement Placements I Follow All Placements Client Config Vendo…" at bounding box center [718, 150] width 790 height 881
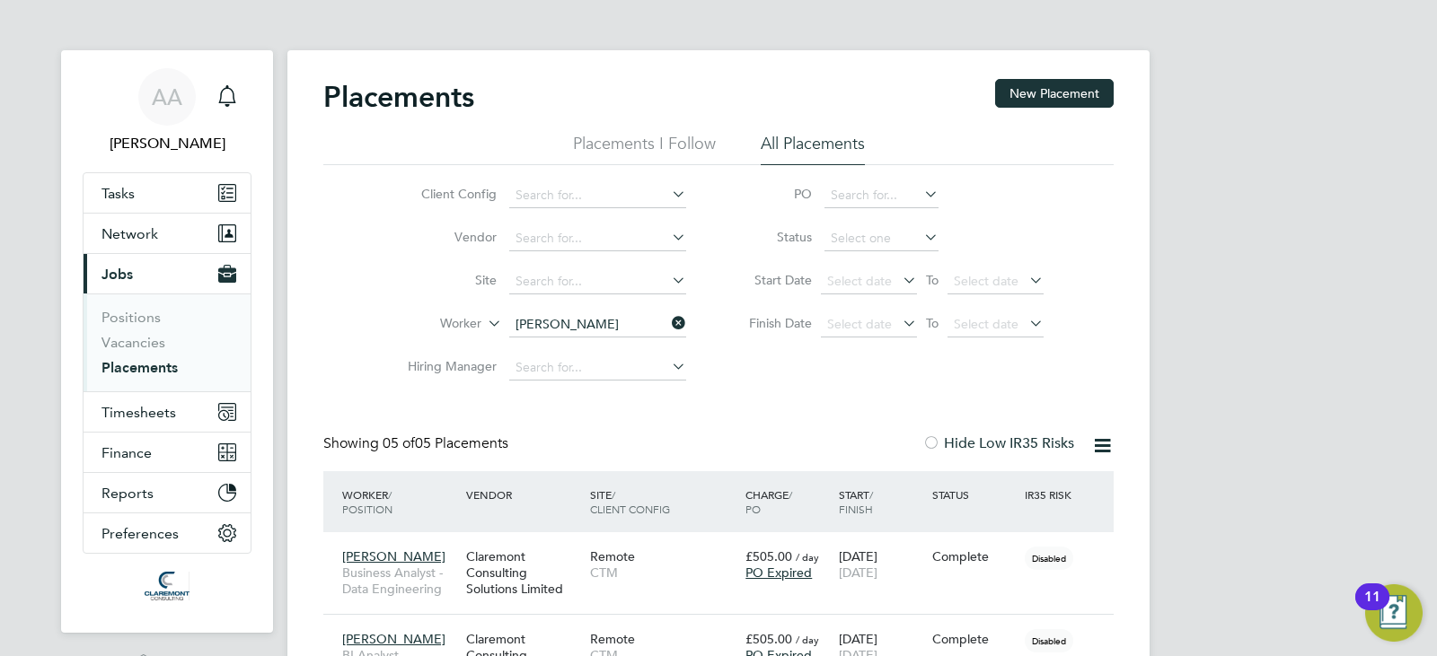
click at [668, 319] on icon at bounding box center [668, 323] width 0 height 25
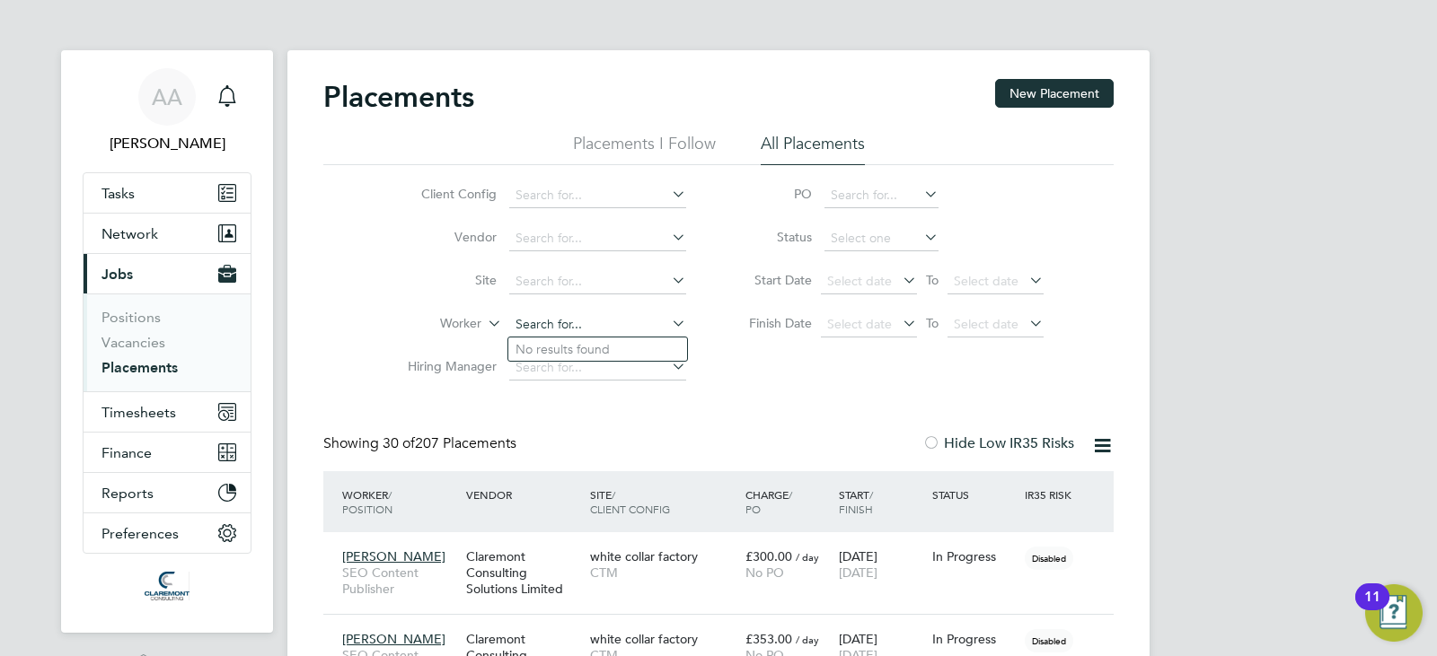
paste input "[PERSON_NAME]"
click at [593, 347] on li "[PERSON_NAME]" at bounding box center [597, 350] width 179 height 24
type input "[PERSON_NAME]"
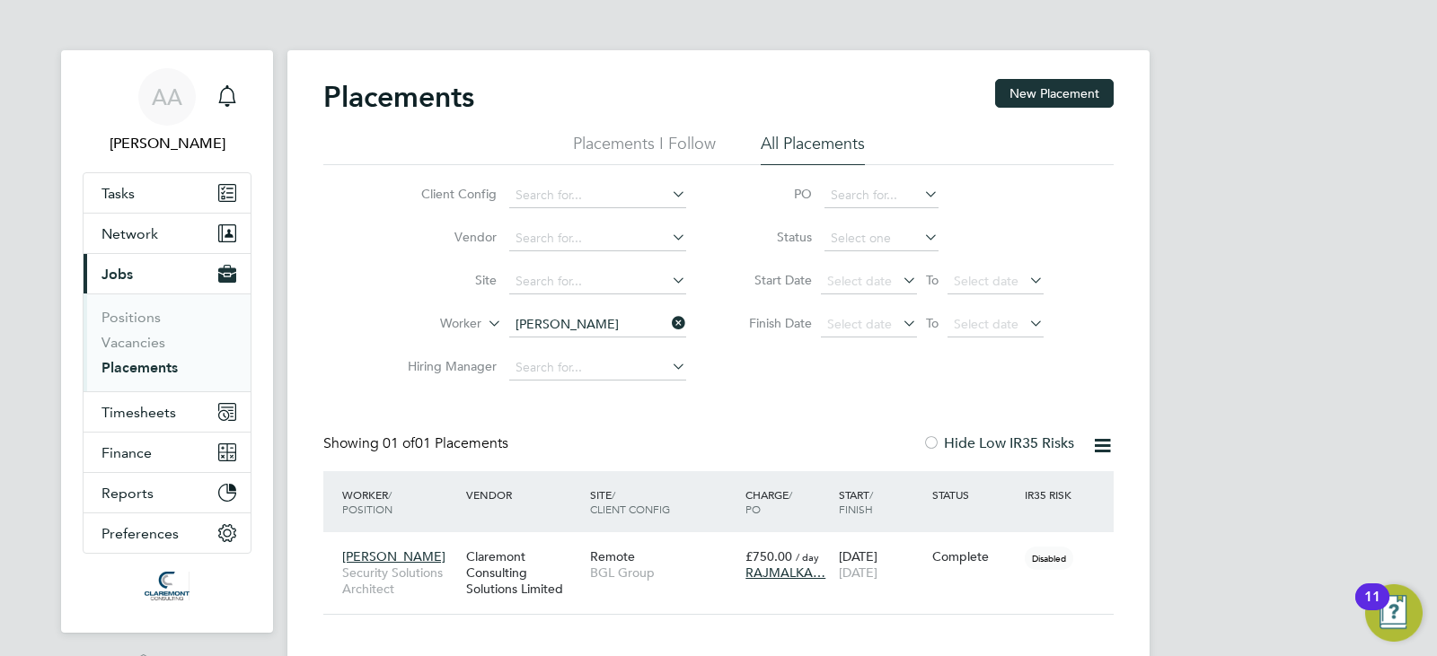
click at [668, 324] on icon at bounding box center [668, 323] width 0 height 25
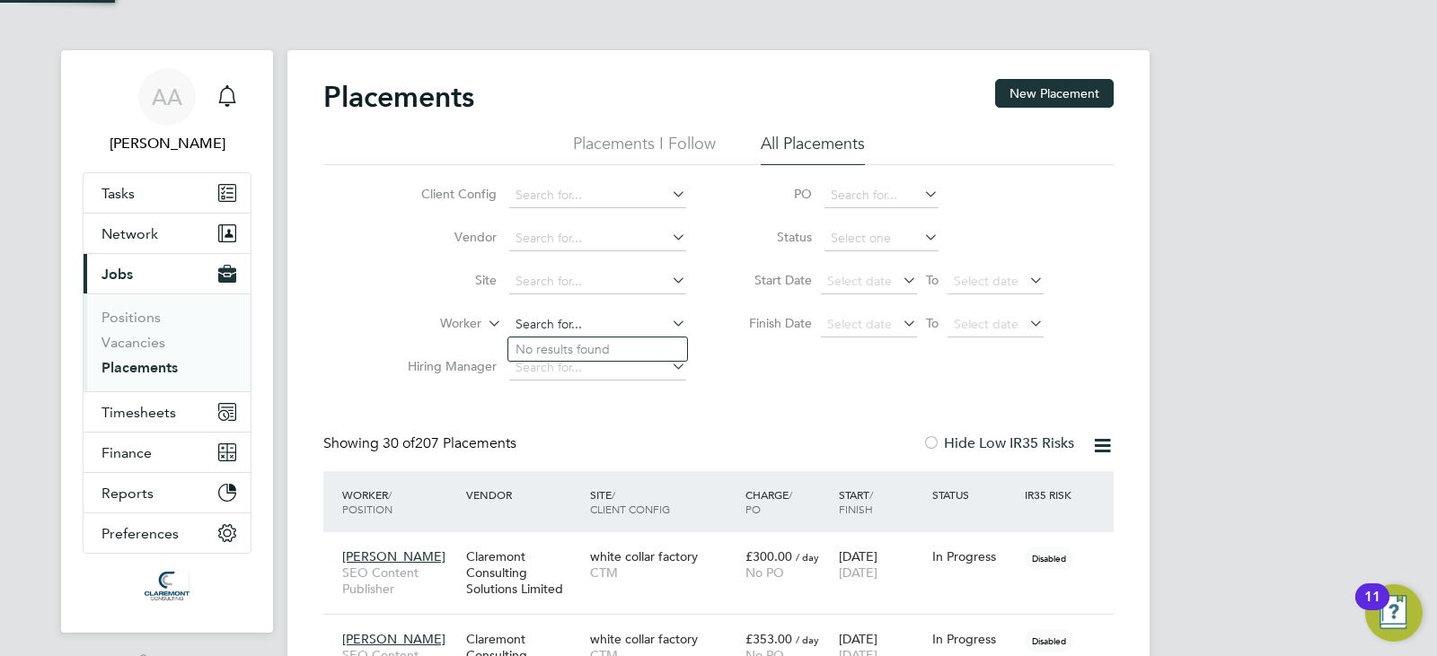
click at [646, 322] on input at bounding box center [597, 324] width 177 height 25
paste input "Bakshi"
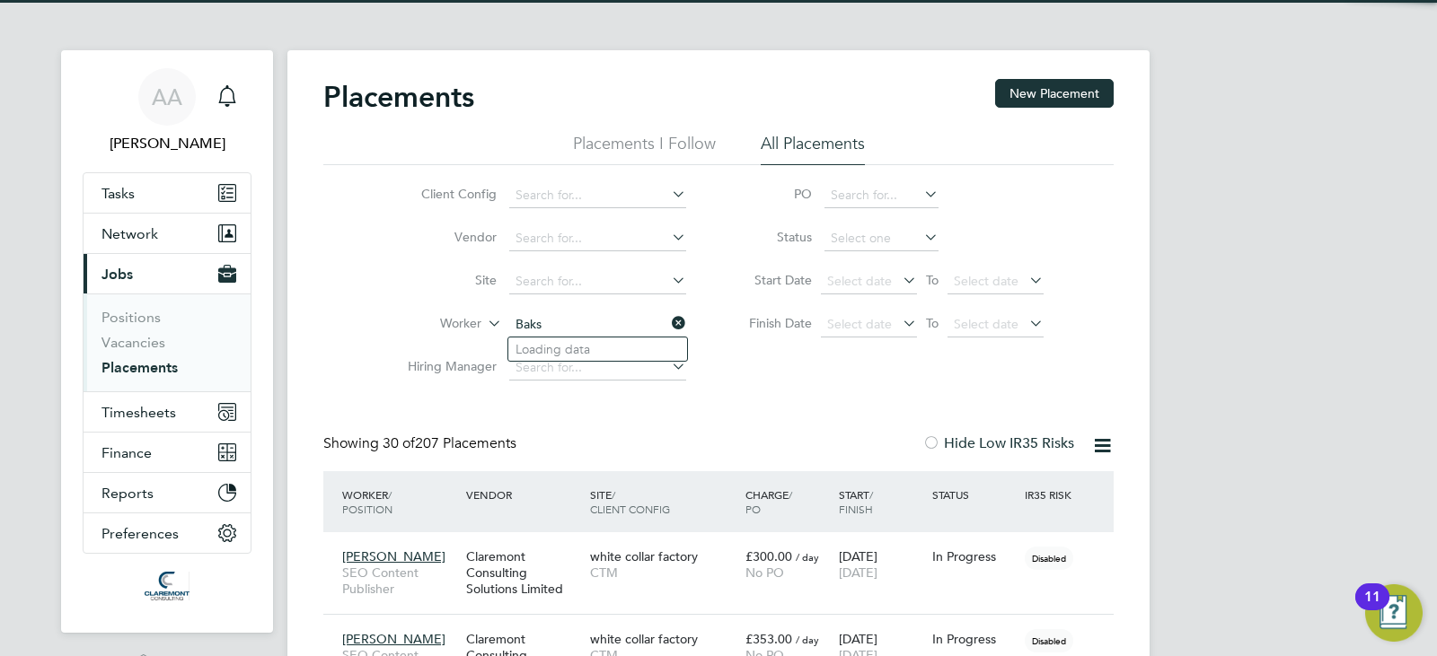
type input "Baks"
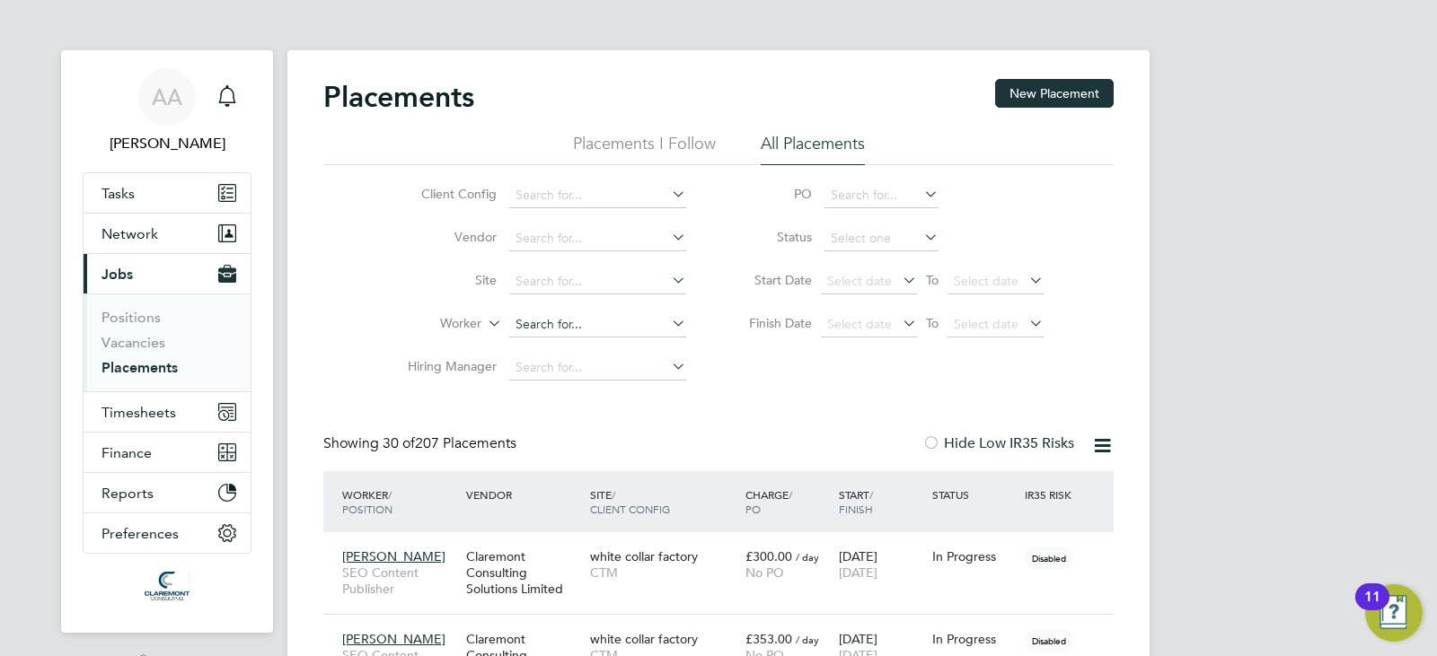
click at [526, 324] on input at bounding box center [597, 324] width 177 height 25
paste input "[PERSON_NAME]"
type input "[PERSON_NAME]"
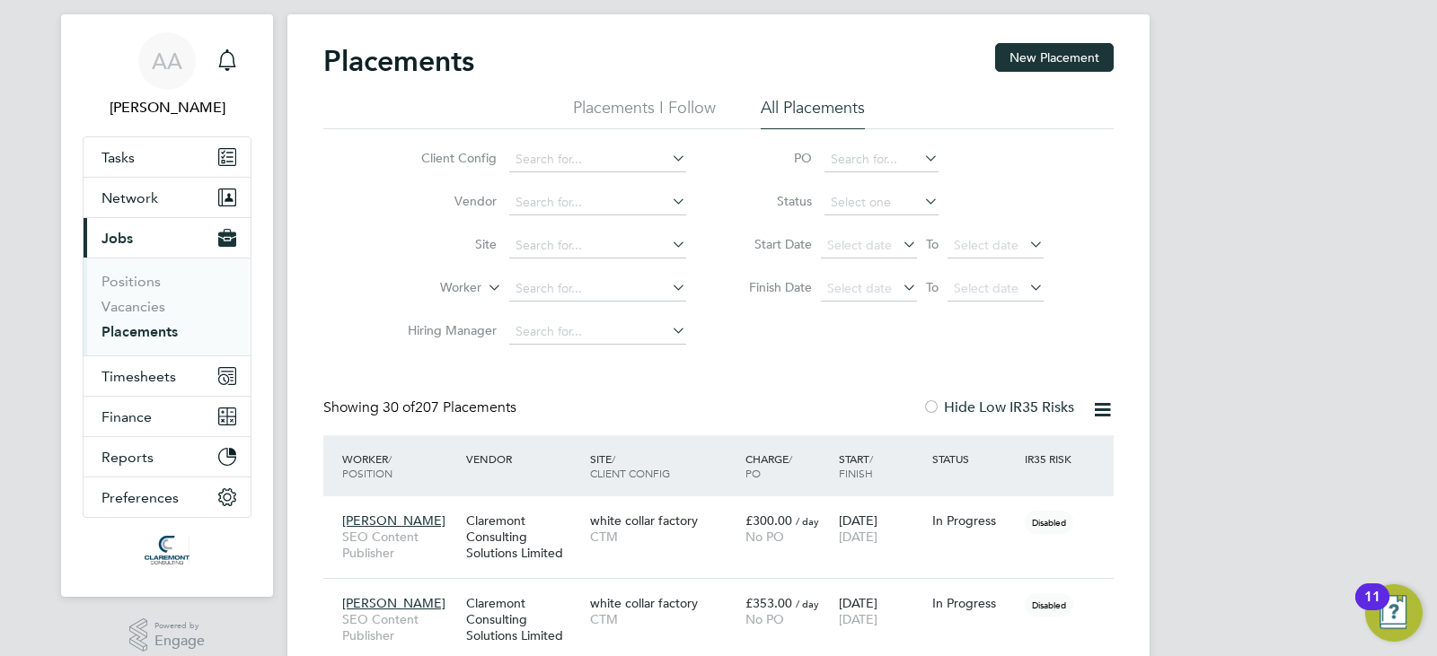
scroll to position [180, 0]
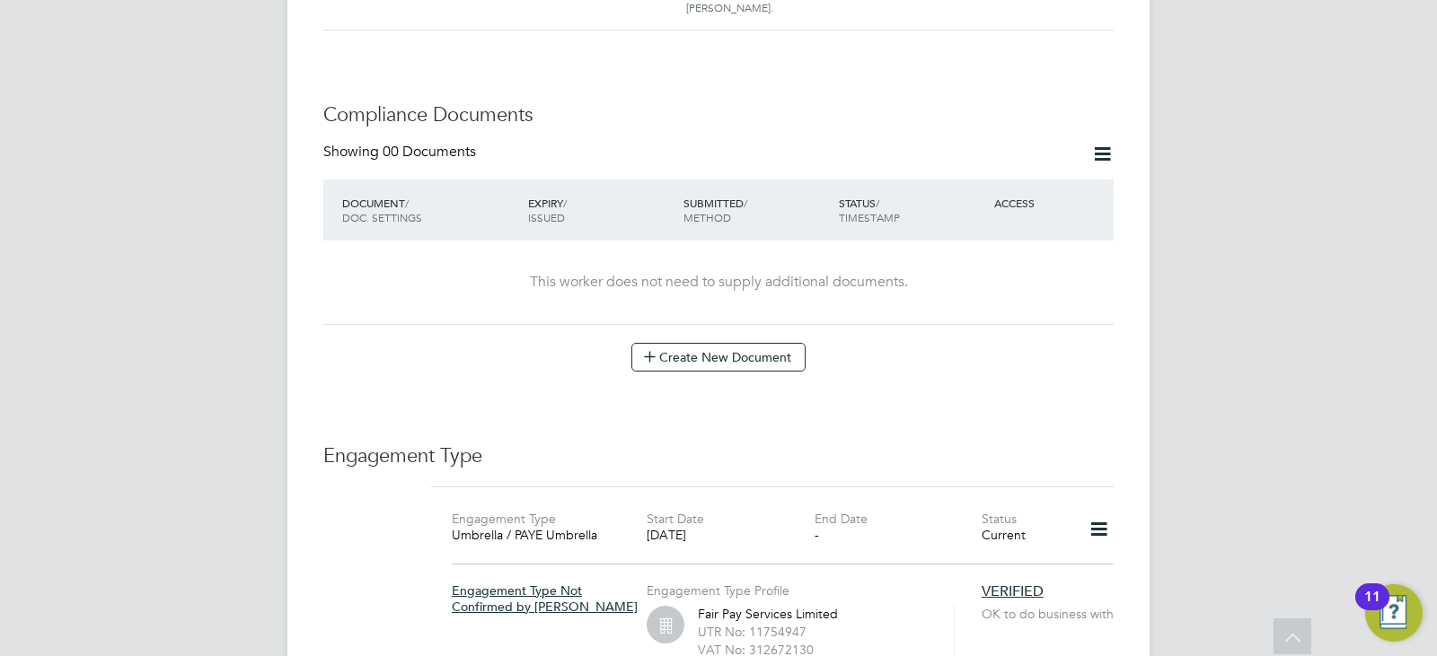
scroll to position [1006, 0]
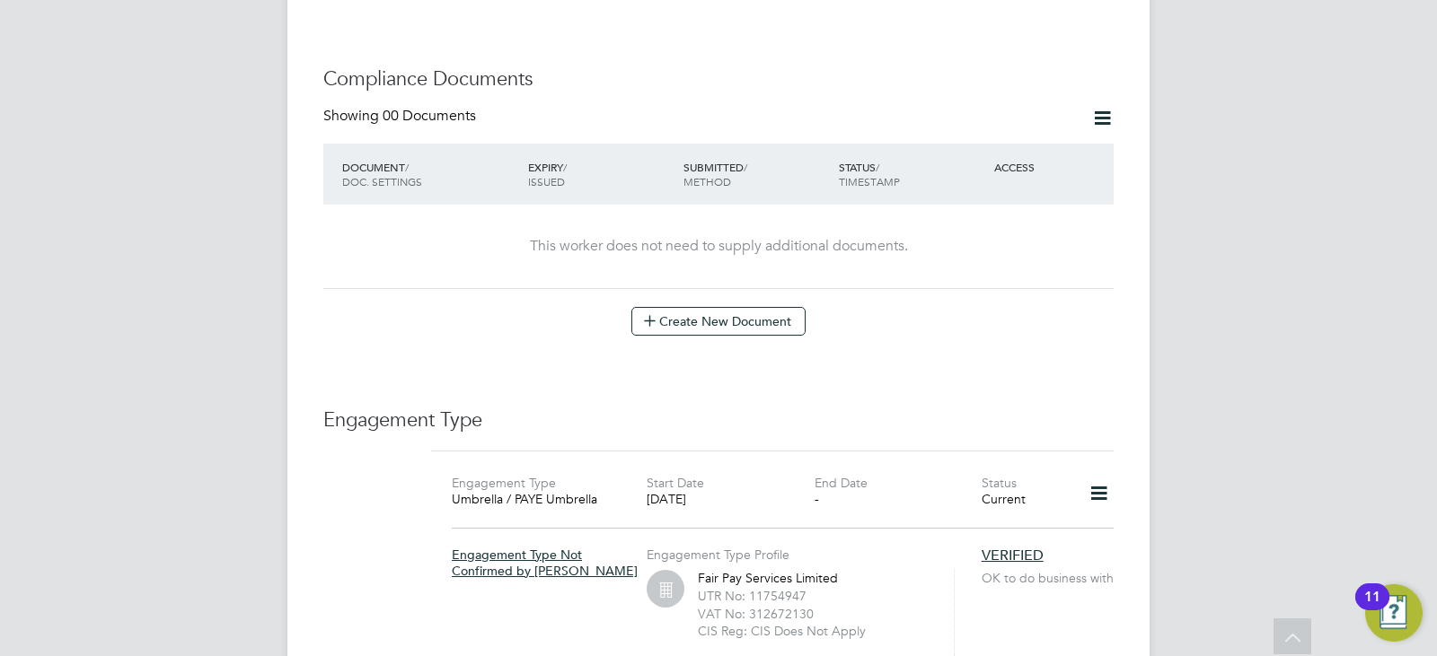
click at [496, 248] on div "This worker does not need to supply additional documents." at bounding box center [718, 247] width 754 height 84
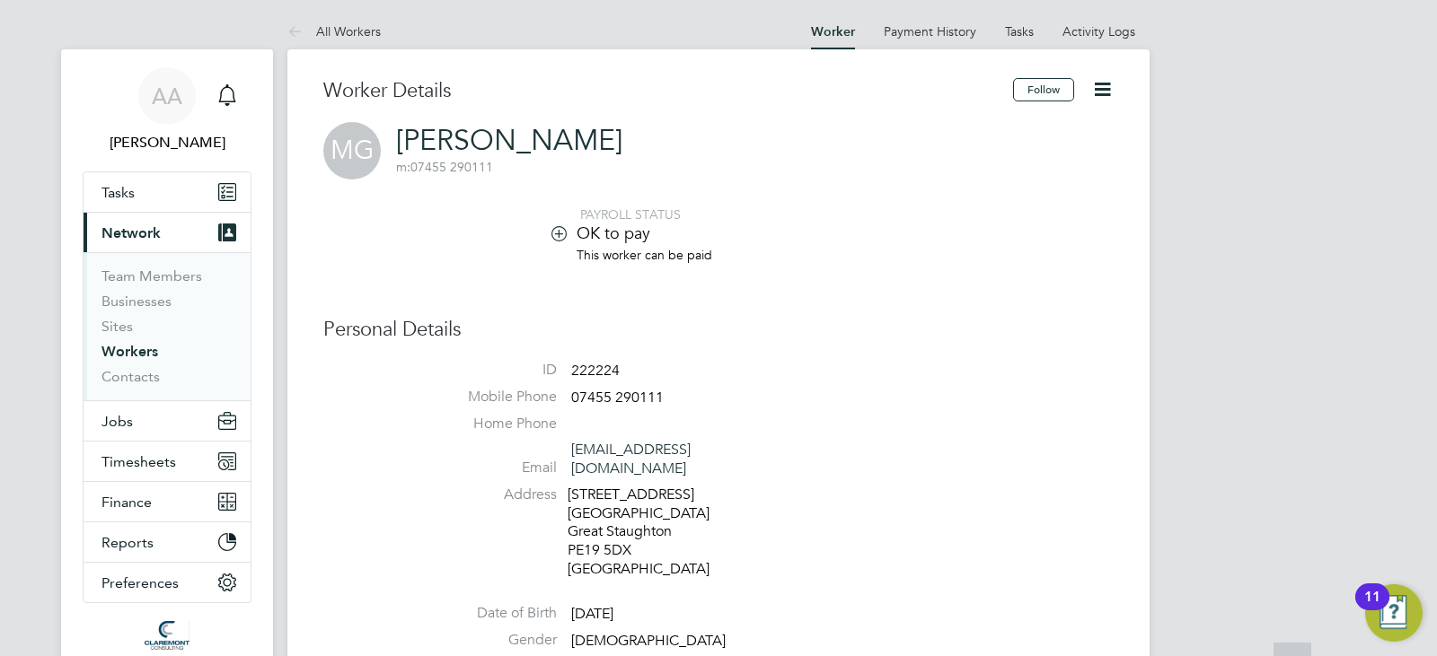
scroll to position [0, 0]
drag, startPoint x: 783, startPoint y: 457, endPoint x: 567, endPoint y: 444, distance: 216.8
click at [567, 444] on li "Email michaeljamesgiles@gmail.com" at bounding box center [772, 464] width 682 height 44
copy li "[EMAIL_ADDRESS][DOMAIN_NAME]"
click at [569, 487] on div "21 Beachampstead Road Cambridgeshire Great Staughton PE19 5DX United Kingdom" at bounding box center [652, 533] width 171 height 93
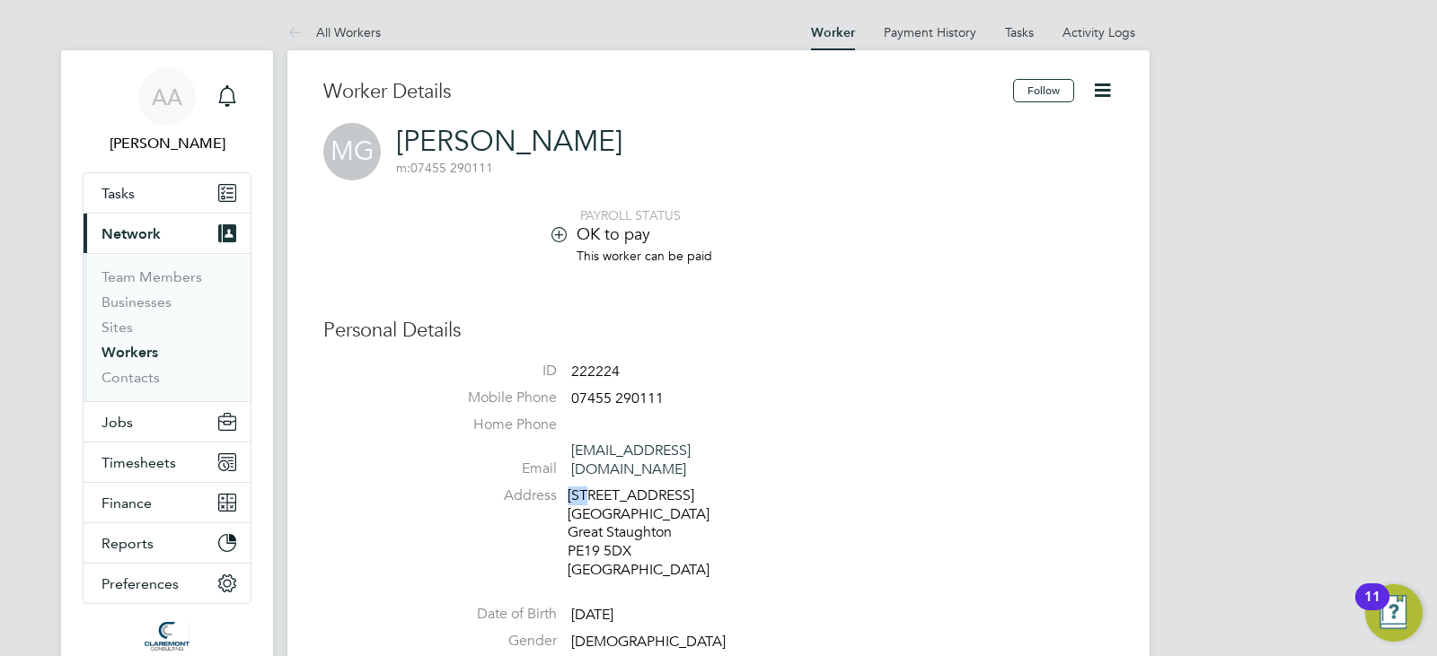
click at [569, 487] on div "21 Beachampstead Road Cambridgeshire Great Staughton PE19 5DX United Kingdom" at bounding box center [652, 533] width 171 height 93
drag, startPoint x: 569, startPoint y: 475, endPoint x: 611, endPoint y: 471, distance: 41.5
click at [611, 487] on div "21 Beachampstead Road Cambridgeshire Great Staughton PE19 5DX United Kingdom" at bounding box center [652, 533] width 171 height 93
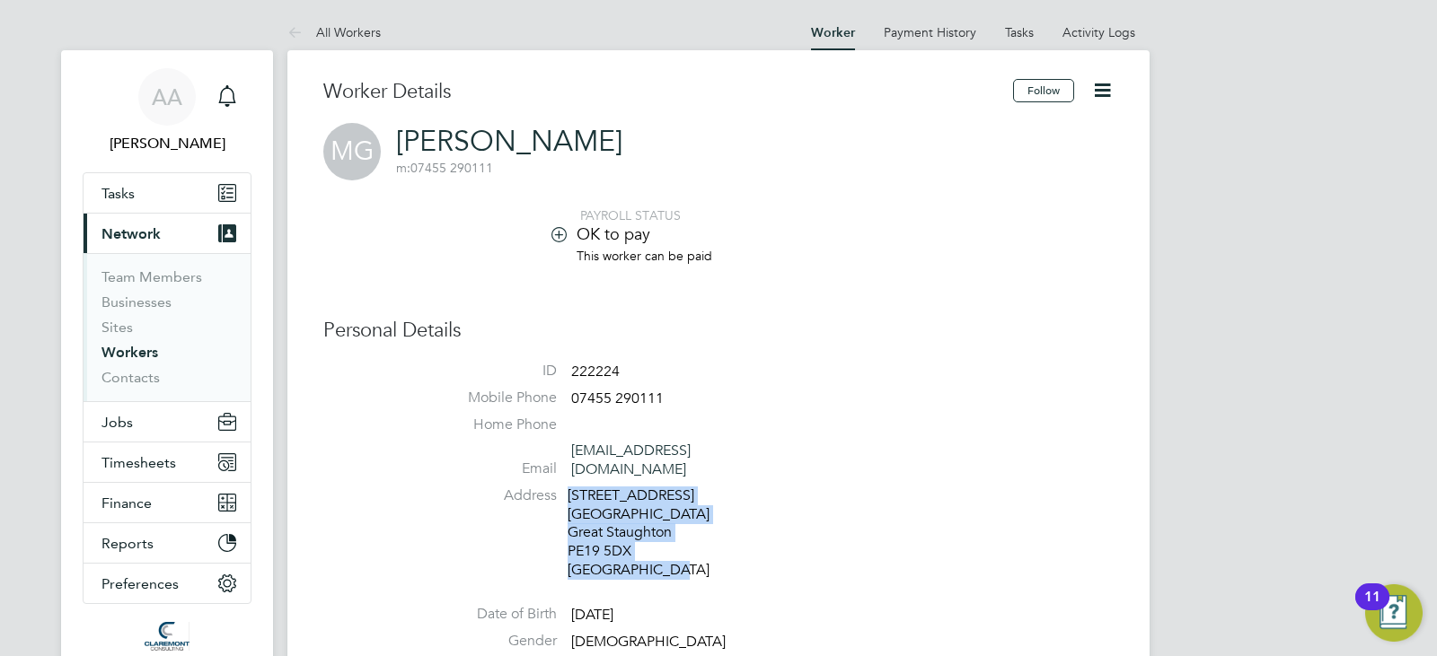
drag, startPoint x: 745, startPoint y: 474, endPoint x: 567, endPoint y: 480, distance: 177.9
click at [567, 487] on li "Address 21 Beachampstead Road Cambridgeshire Great Staughton PE19 5DX United Ki…" at bounding box center [772, 536] width 682 height 98
click at [567, 487] on div "21 Beachampstead Road Cambridgeshire Great Staughton PE19 5DX United Kingdom" at bounding box center [652, 533] width 171 height 93
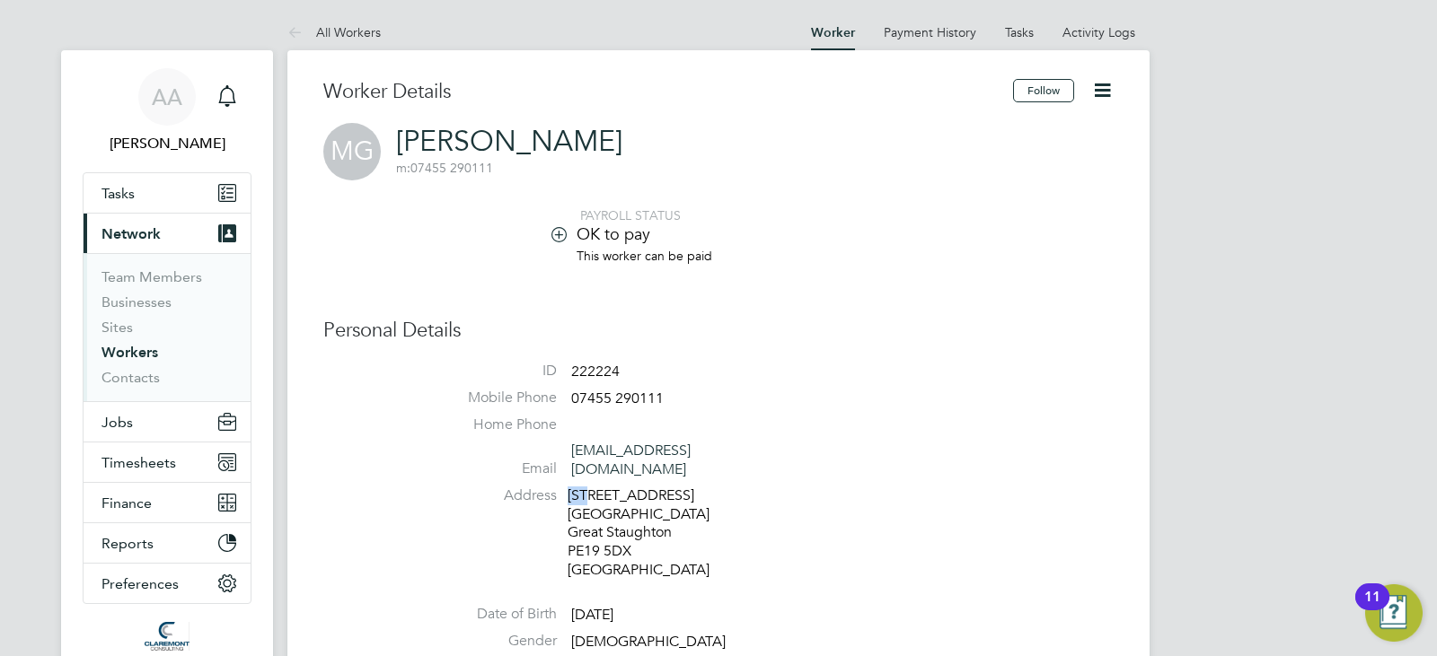
click at [567, 487] on div "21 Beachampstead Road Cambridgeshire Great Staughton PE19 5DX United Kingdom" at bounding box center [652, 533] width 171 height 93
click at [613, 499] on div "21 Beachampstead Road Cambridgeshire Great Staughton PE19 5DX United Kingdom" at bounding box center [652, 533] width 171 height 93
copy div "[GEOGRAPHIC_DATA]"
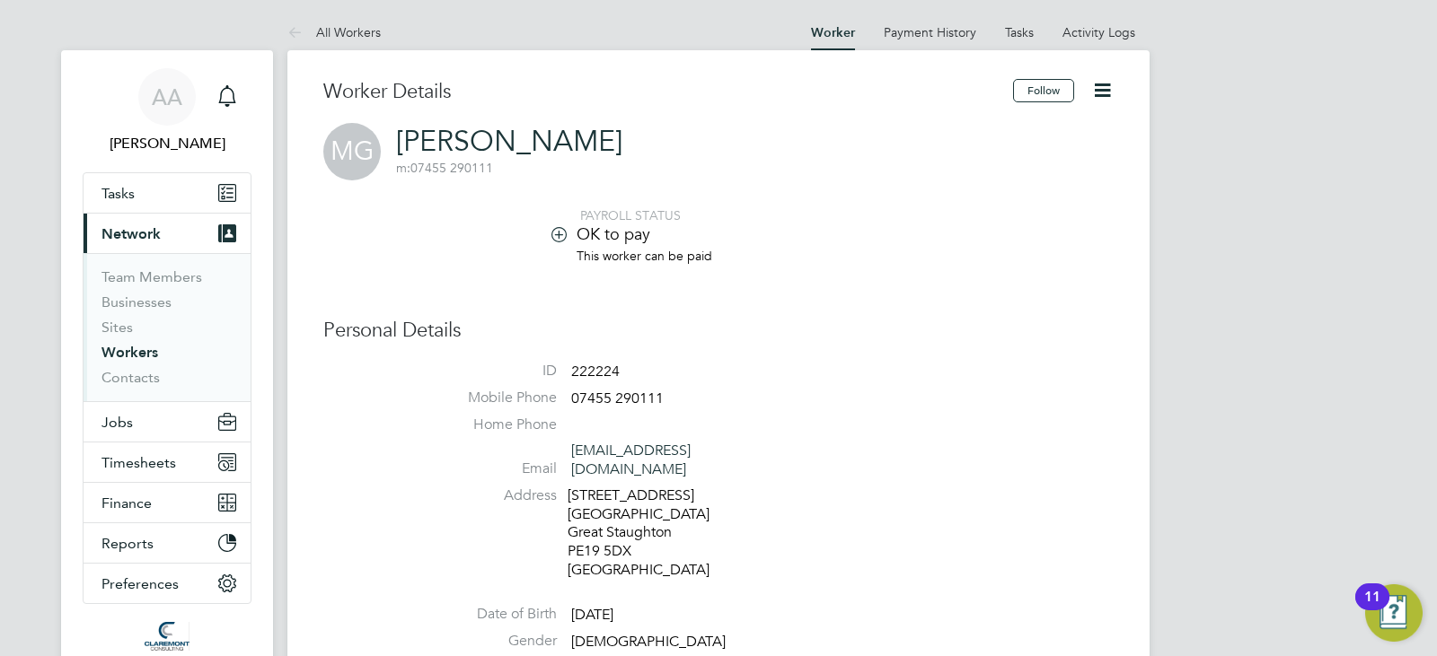
click at [619, 514] on div "21 Beachampstead Road Cambridgeshire Great Staughton PE19 5DX United Kingdom" at bounding box center [652, 533] width 171 height 93
copy div "Great Staughton"
click at [601, 532] on div "21 Beachampstead Road Cambridgeshire Great Staughton PE19 5DX United Kingdom" at bounding box center [652, 533] width 171 height 93
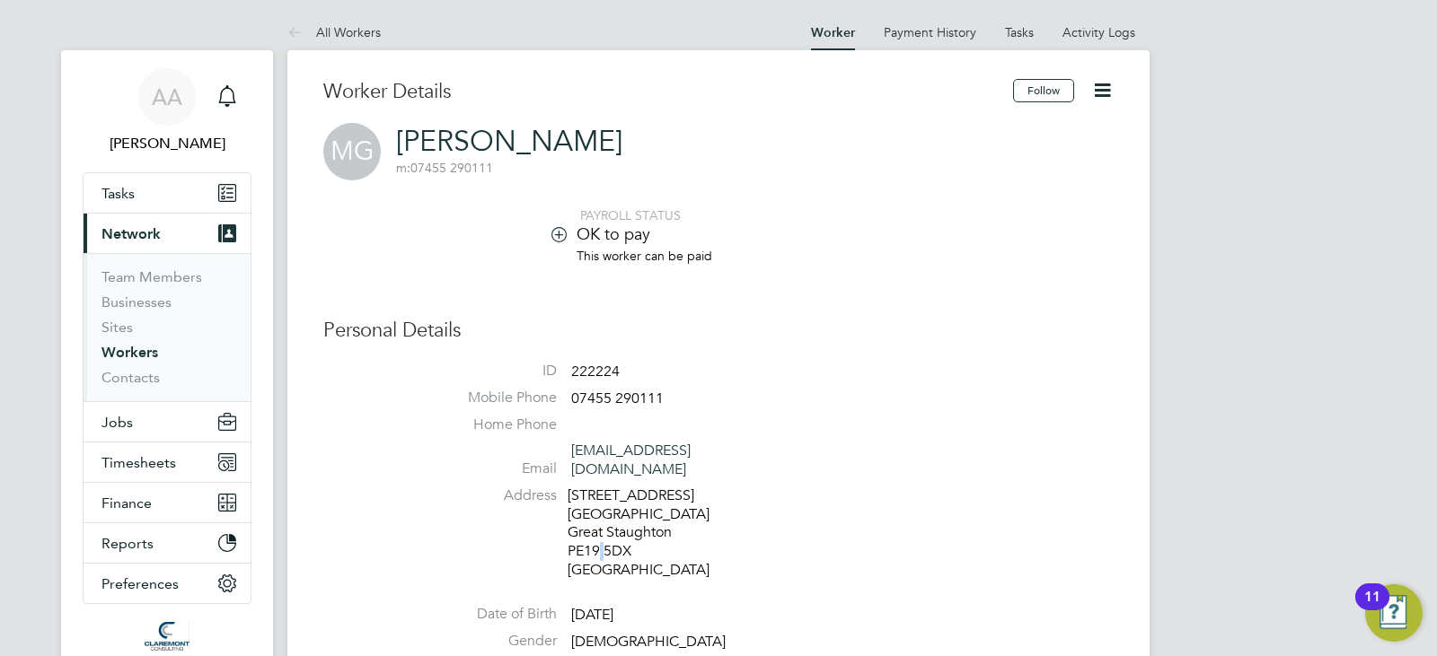
click at [601, 532] on div "21 Beachampstead Road Cambridgeshire Great Staughton PE19 5DX United Kingdom" at bounding box center [652, 533] width 171 height 93
copy div "PE19 5DX"
click at [646, 555] on div "21 Beachampstead Road Cambridgeshire Great Staughton PE19 5DX United Kingdom" at bounding box center [652, 533] width 171 height 93
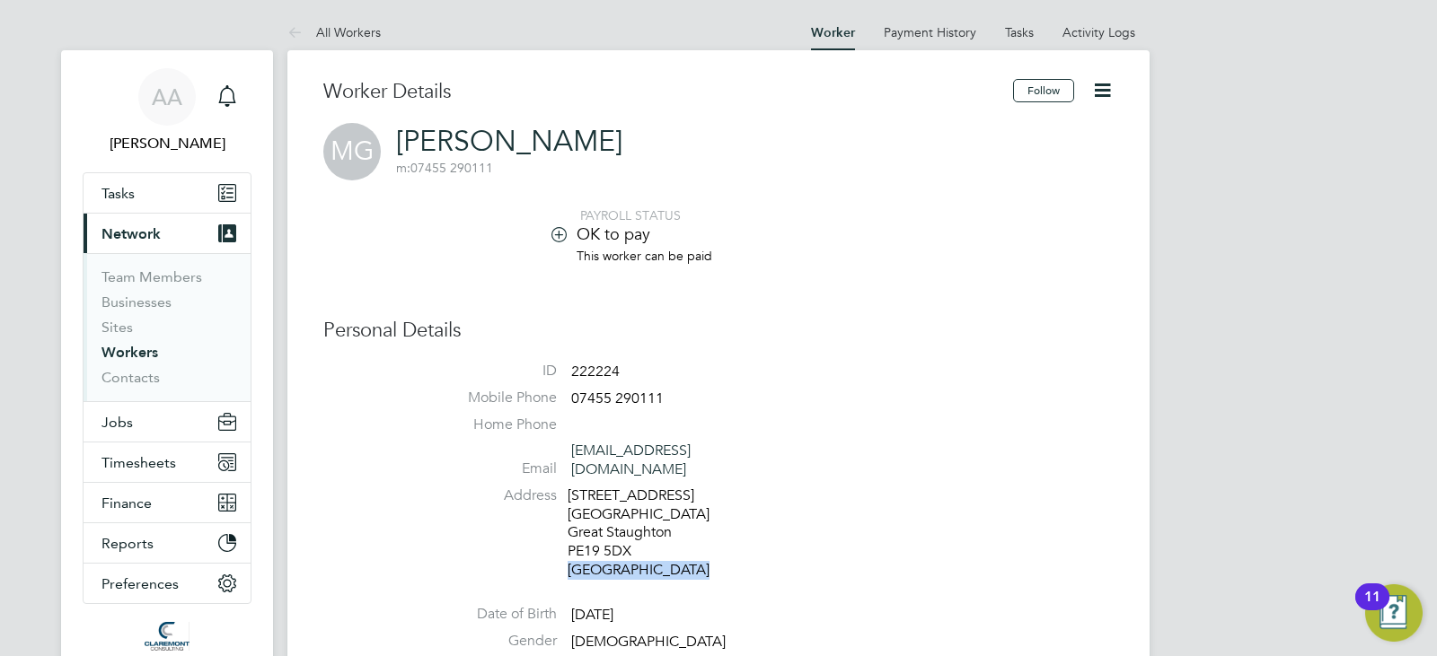
click at [646, 555] on div "21 Beachampstead Road Cambridgeshire Great Staughton PE19 5DX United Kingdom" at bounding box center [652, 533] width 171 height 93
copy div "[GEOGRAPHIC_DATA]"
drag, startPoint x: 670, startPoint y: 403, endPoint x: 567, endPoint y: 389, distance: 104.2
click at [567, 389] on li "Mobile Phone 07455 290111" at bounding box center [772, 402] width 682 height 27
copy li "07455 290111"
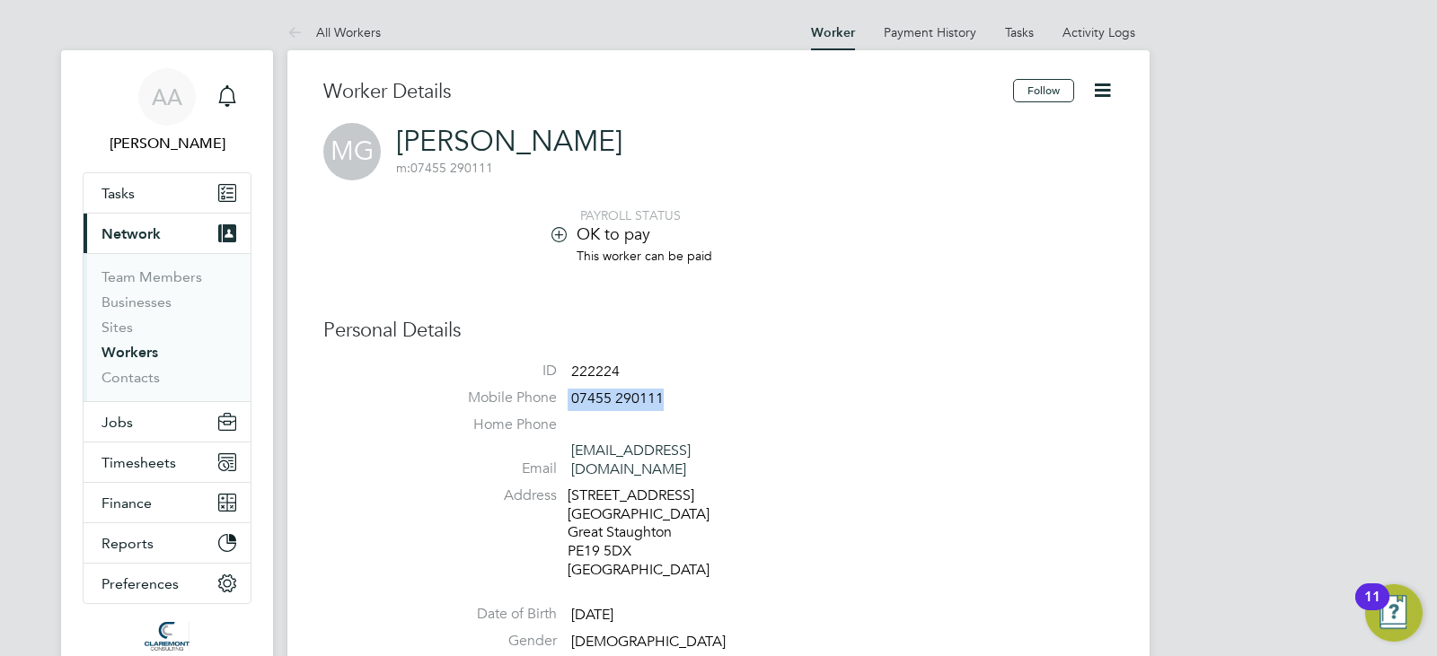
drag, startPoint x: 691, startPoint y: 588, endPoint x: 563, endPoint y: 591, distance: 128.4
click at [563, 605] on li "Date of Birth 13 Jan 1989" at bounding box center [772, 618] width 682 height 27
copy li "[DATE]"
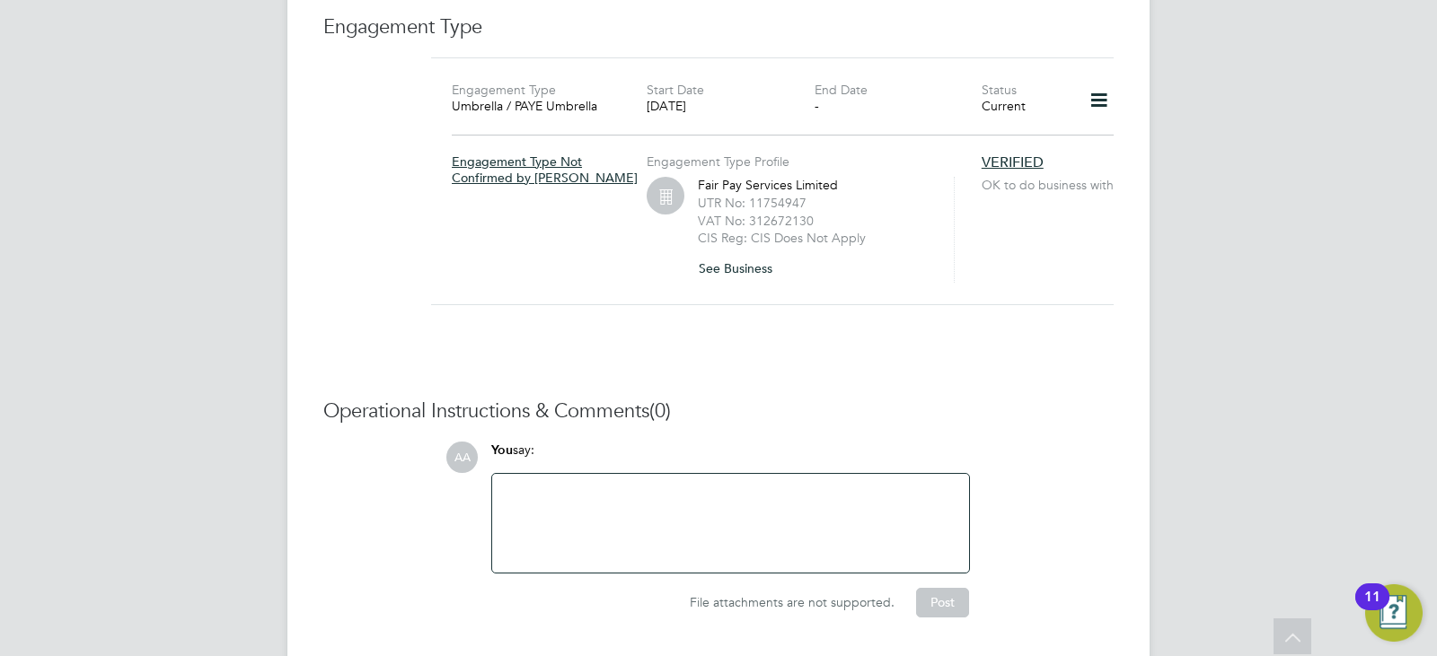
scroll to position [1401, 0]
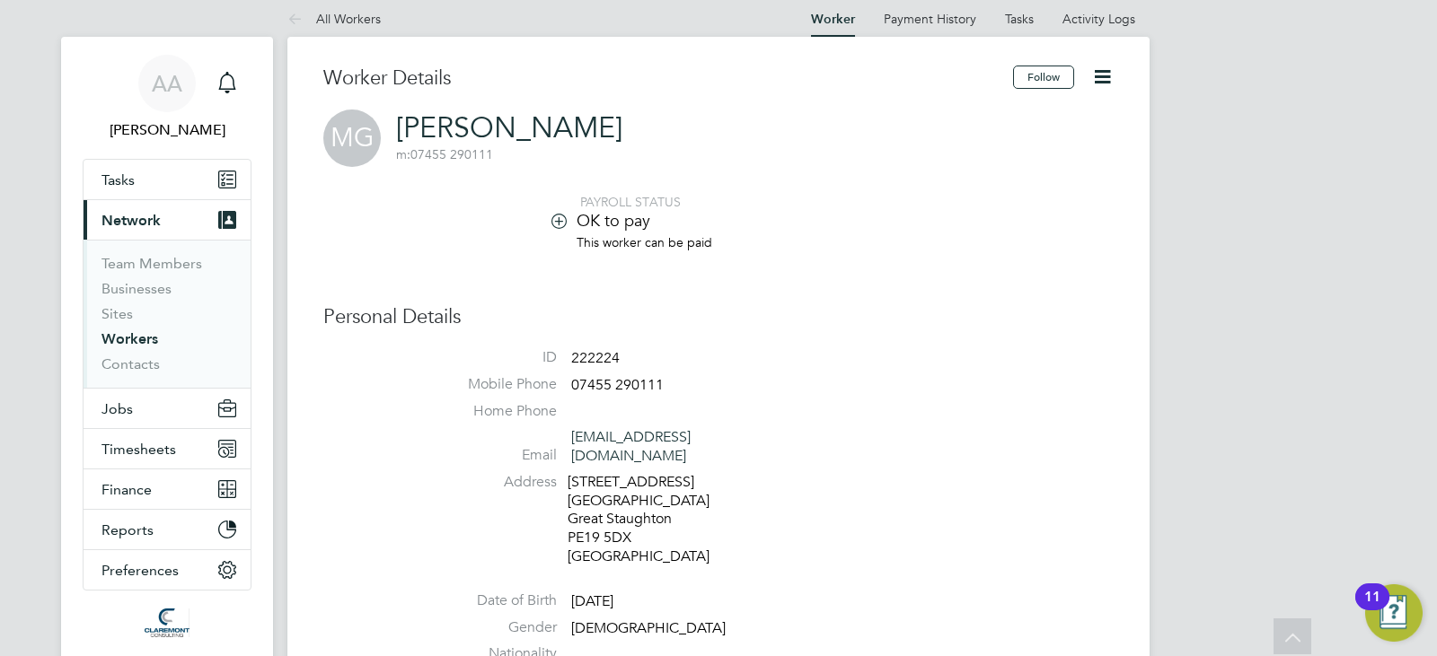
scroll to position [0, 0]
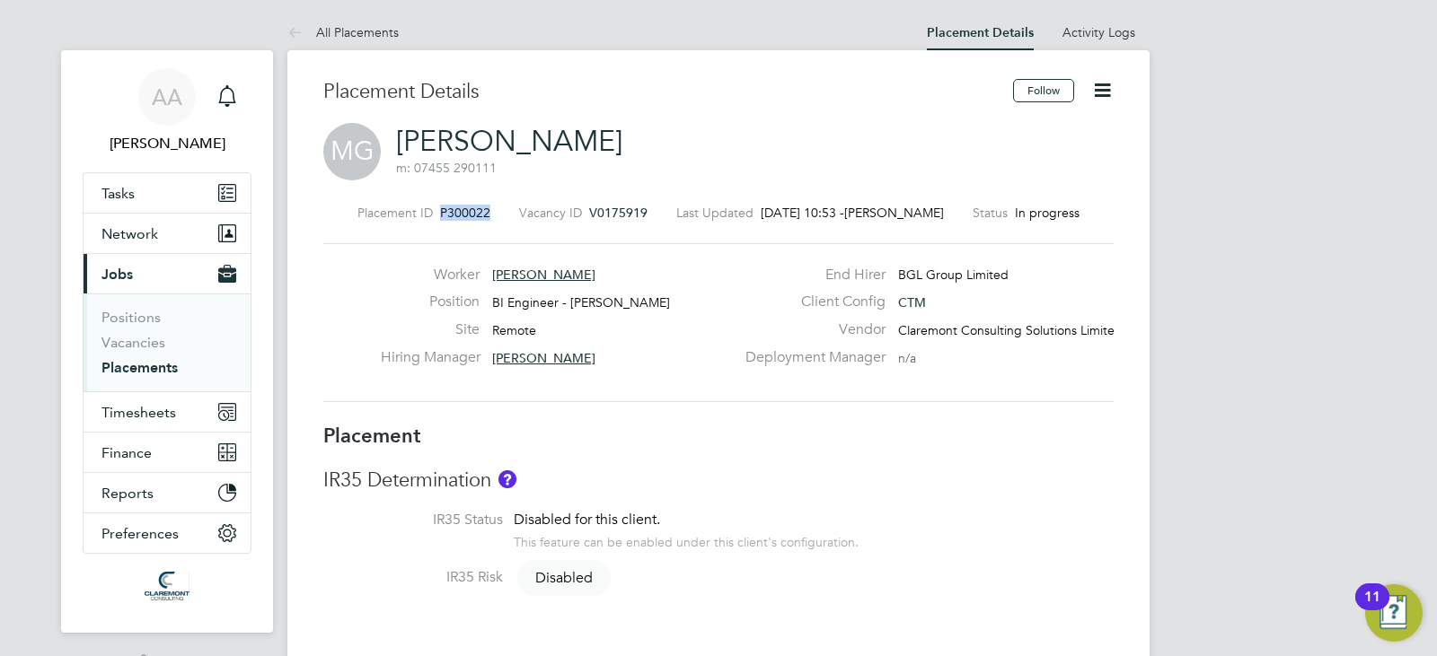
drag, startPoint x: 497, startPoint y: 209, endPoint x: 442, endPoint y: 208, distance: 55.7
click at [442, 208] on div "Placement ID P300022 Vacancy ID V0175919 Last Updated 11 Aug 2025, 10:53 - Sam …" at bounding box center [718, 213] width 790 height 16
copy span "P300022"
click at [663, 330] on div "Site Remote" at bounding box center [558, 335] width 354 height 28
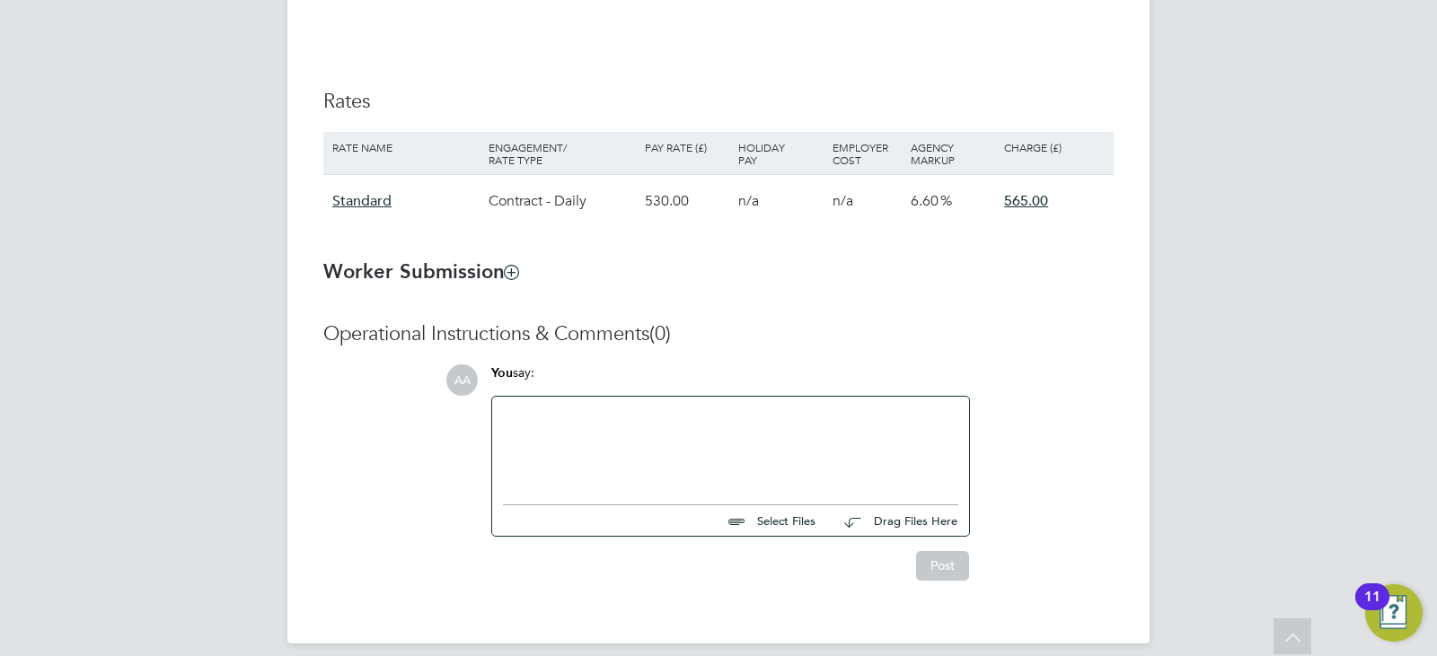
scroll to position [1137, 0]
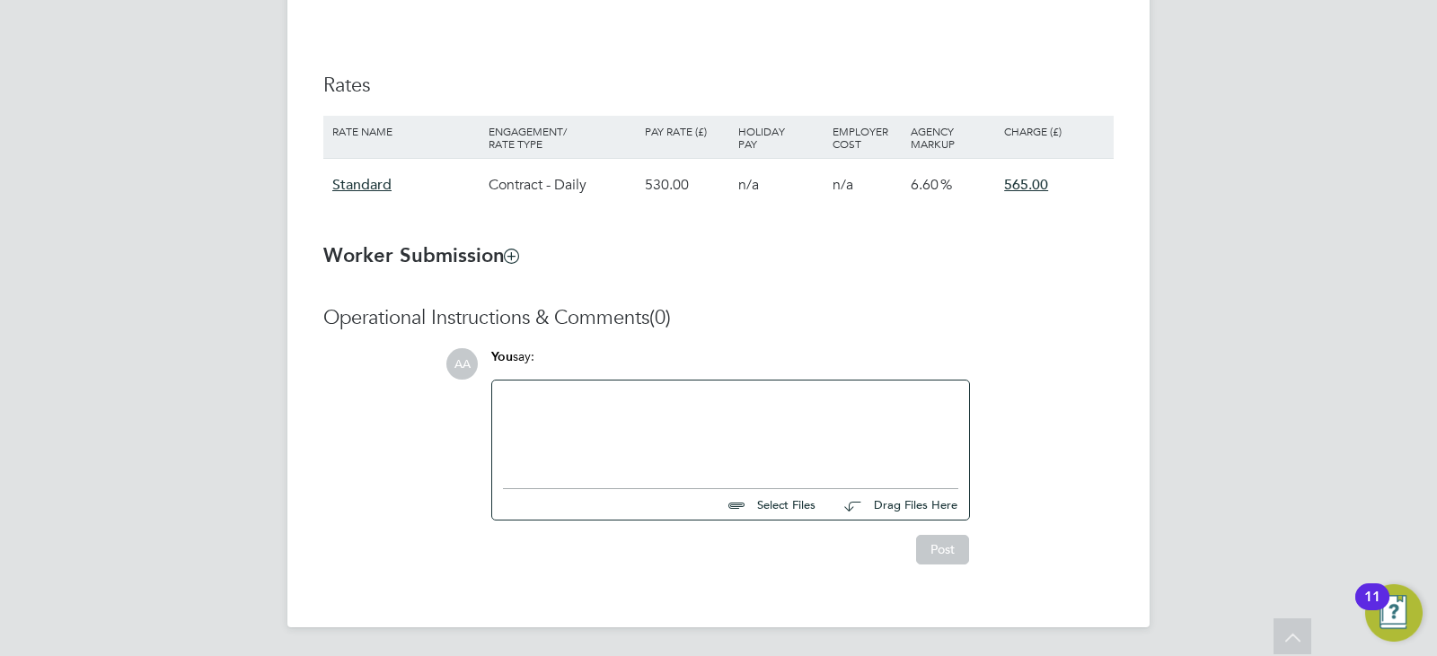
drag, startPoint x: 1082, startPoint y: 184, endPoint x: 1031, endPoint y: 182, distance: 51.2
click at [1031, 182] on div "565.00" at bounding box center [1054, 185] width 110 height 52
drag, startPoint x: 1031, startPoint y: 182, endPoint x: 918, endPoint y: 252, distance: 133.1
click at [918, 252] on h3 "Worker Submission" at bounding box center [718, 256] width 790 height 26
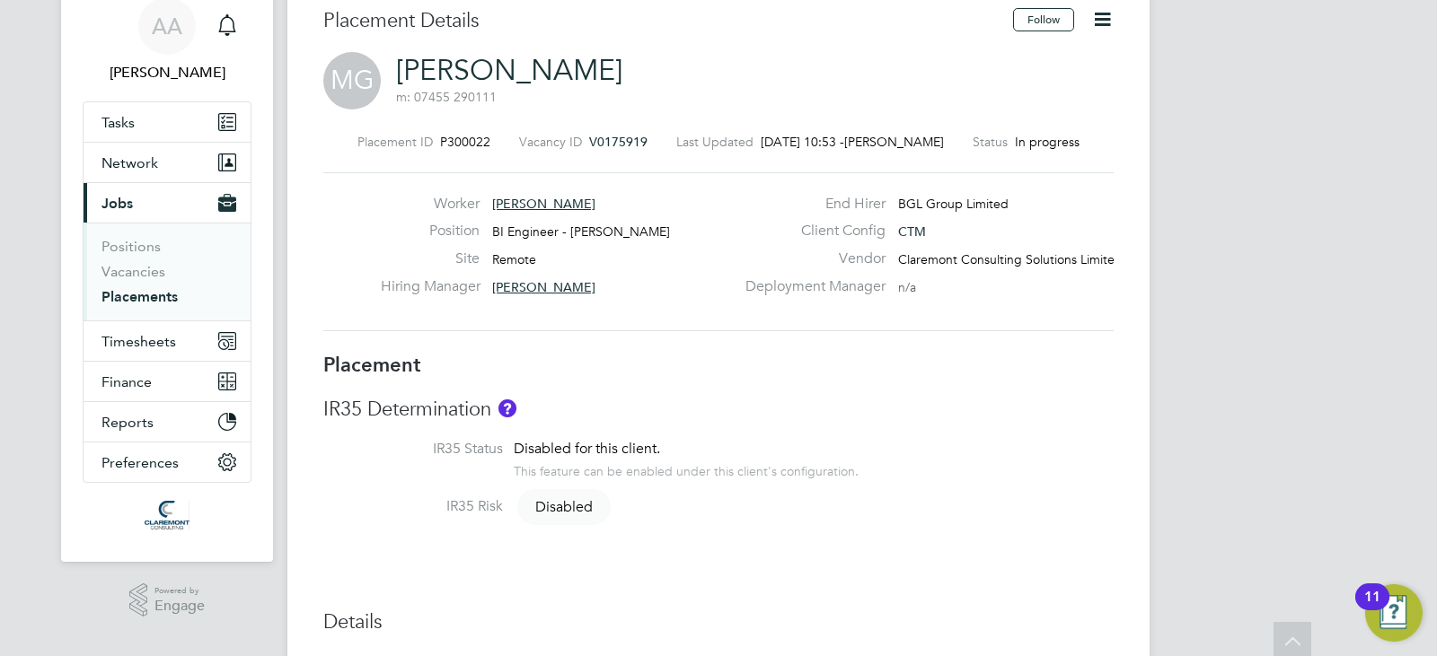
scroll to position [0, 0]
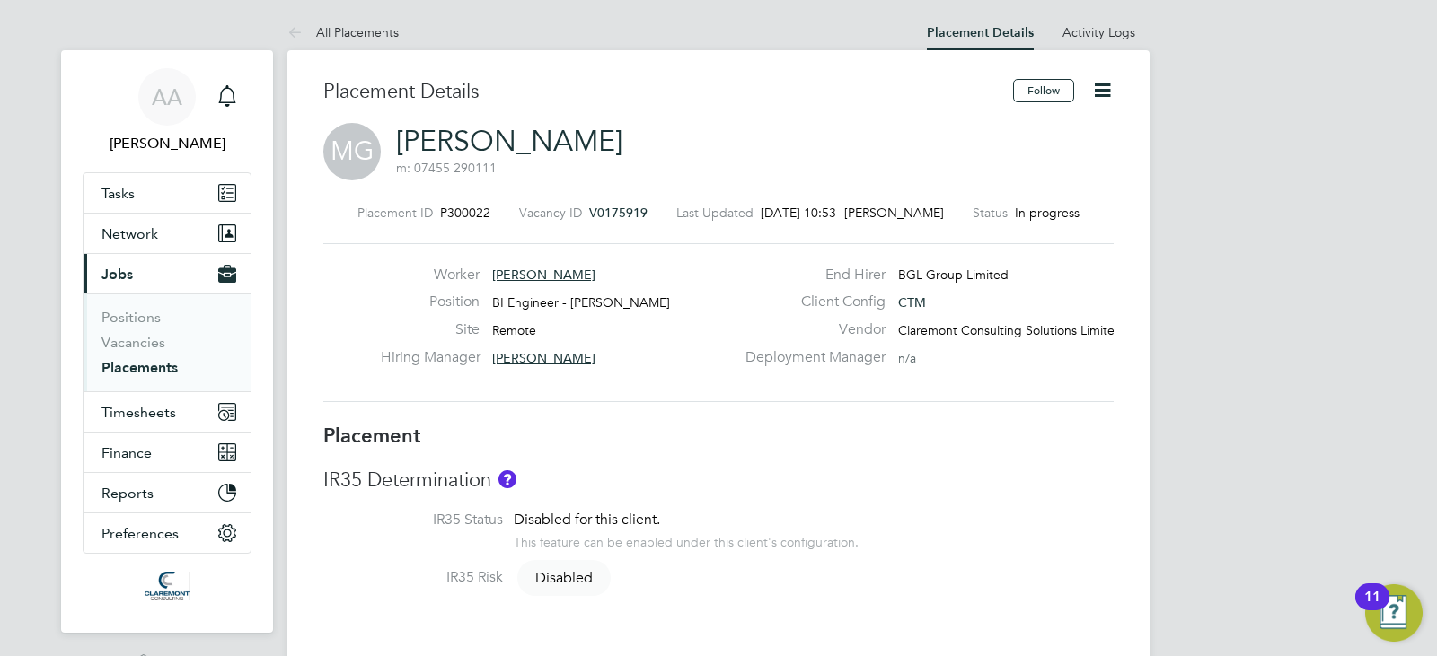
click at [523, 356] on span "[PERSON_NAME]" at bounding box center [543, 358] width 103 height 16
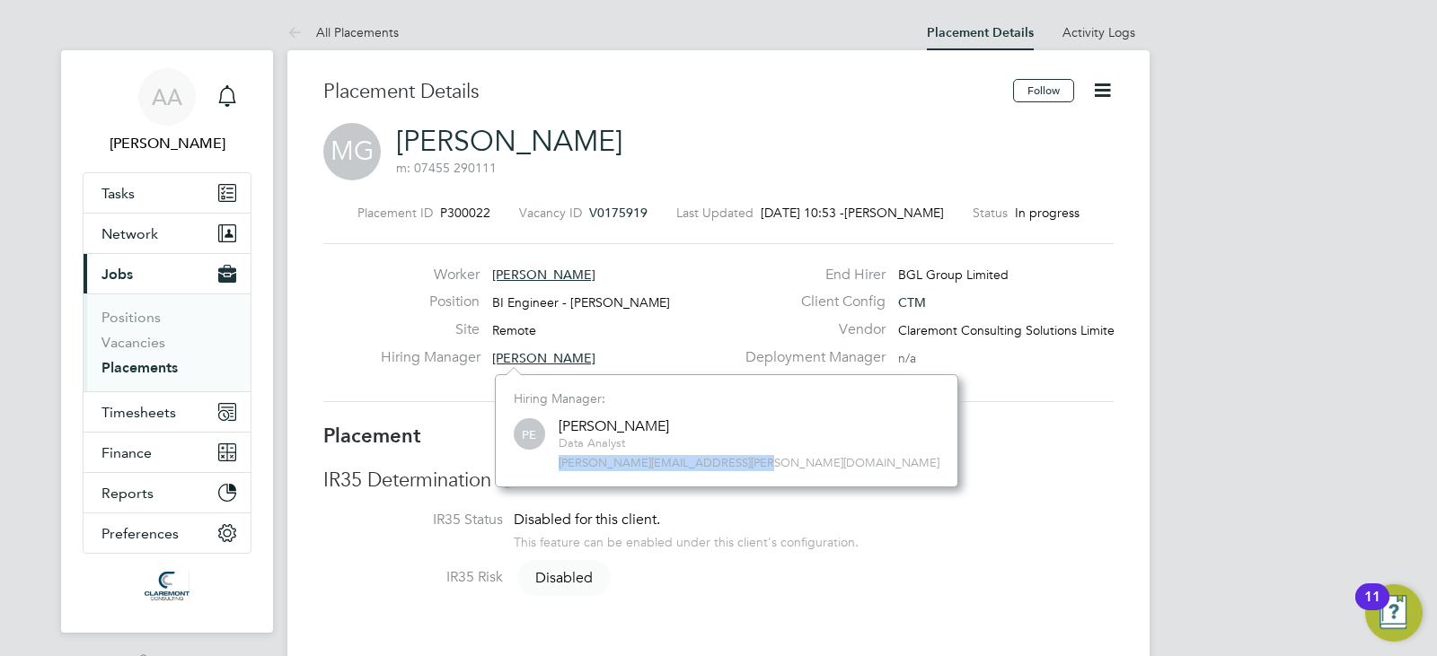
drag, startPoint x: 757, startPoint y: 458, endPoint x: 514, endPoint y: 457, distance: 242.4
click at [514, 457] on div "Hiring Manager: PE Paul Eifler Data Analyst paul.eifler@comparethemarket.com" at bounding box center [726, 430] width 463 height 113
copy span "paul.eifler@comparethemarket.com"
click at [724, 281] on div "Worker Mike Giles" at bounding box center [558, 280] width 354 height 28
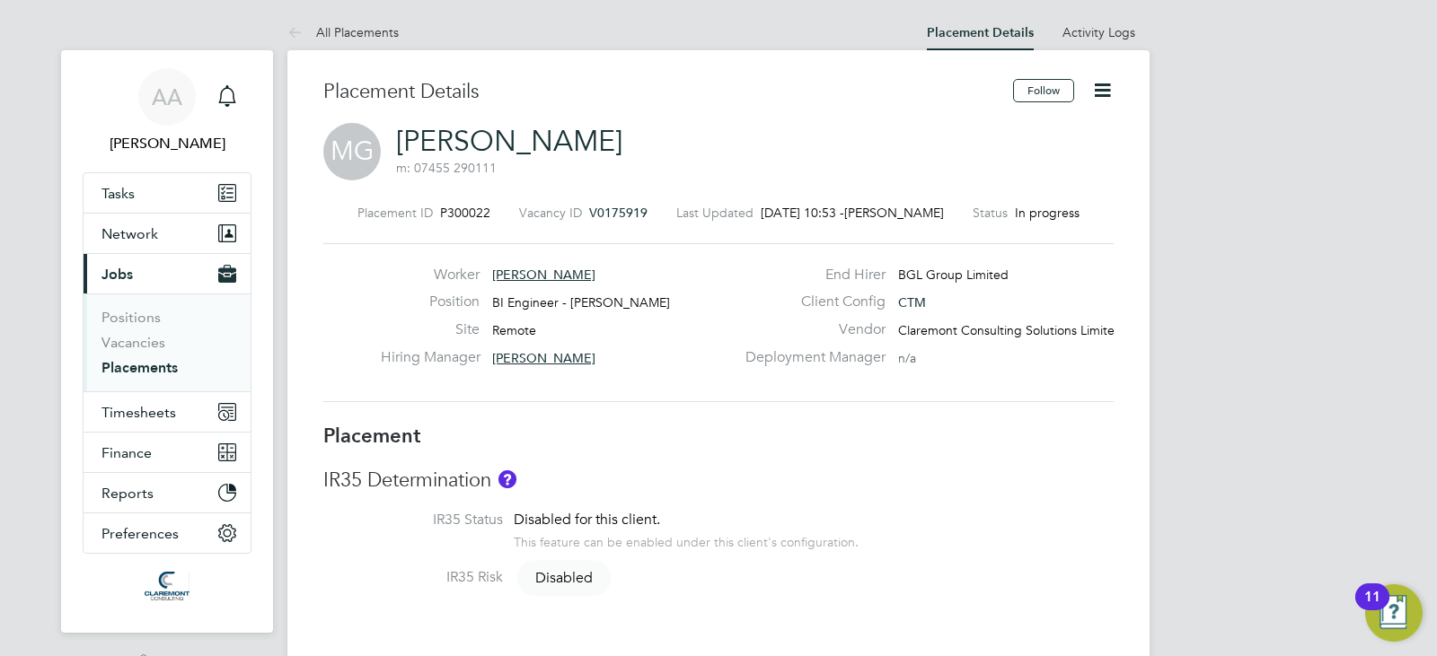
drag, startPoint x: 639, startPoint y: 306, endPoint x: 489, endPoint y: 301, distance: 150.0
click at [489, 301] on div "Position BI Engineer - Mike Giles" at bounding box center [558, 307] width 354 height 28
copy div "BI Engineer - [PERSON_NAME]"
click at [1107, 374] on div "Deployment Manager n/a" at bounding box center [927, 362] width 386 height 28
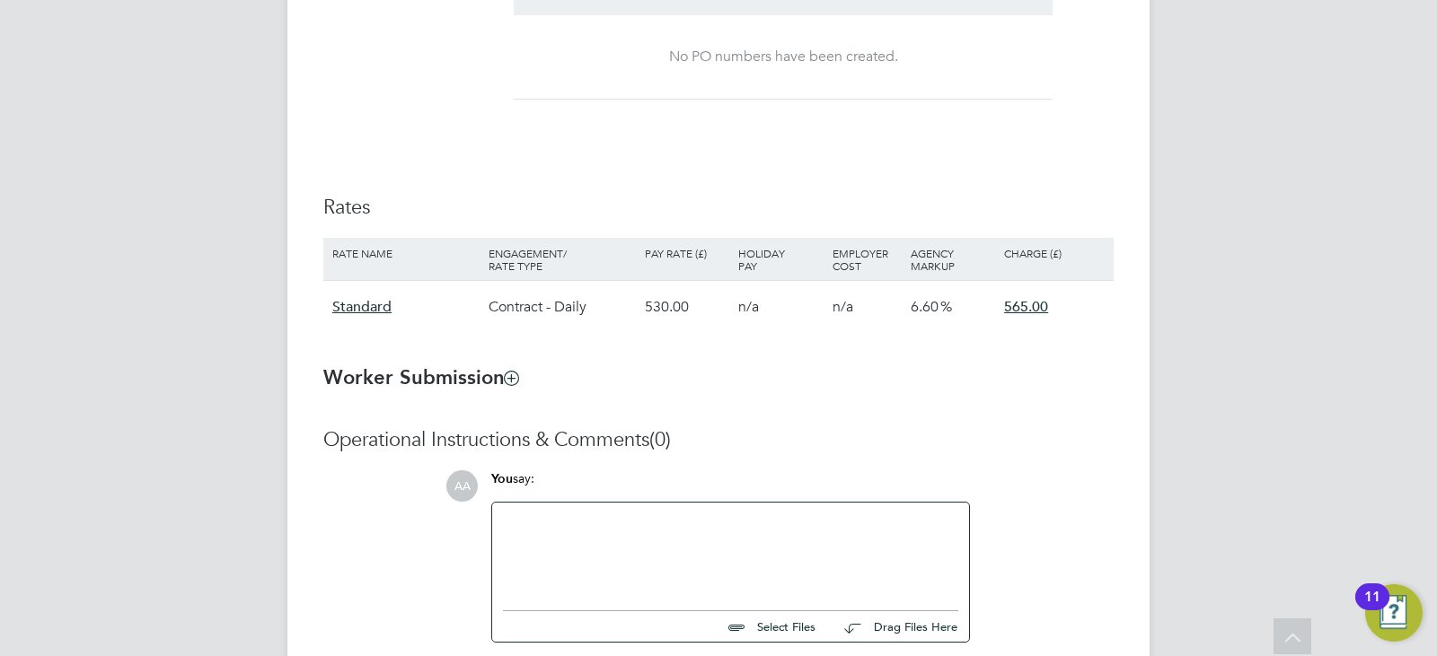
scroll to position [1042, 0]
